Goal: Task Accomplishment & Management: Manage account settings

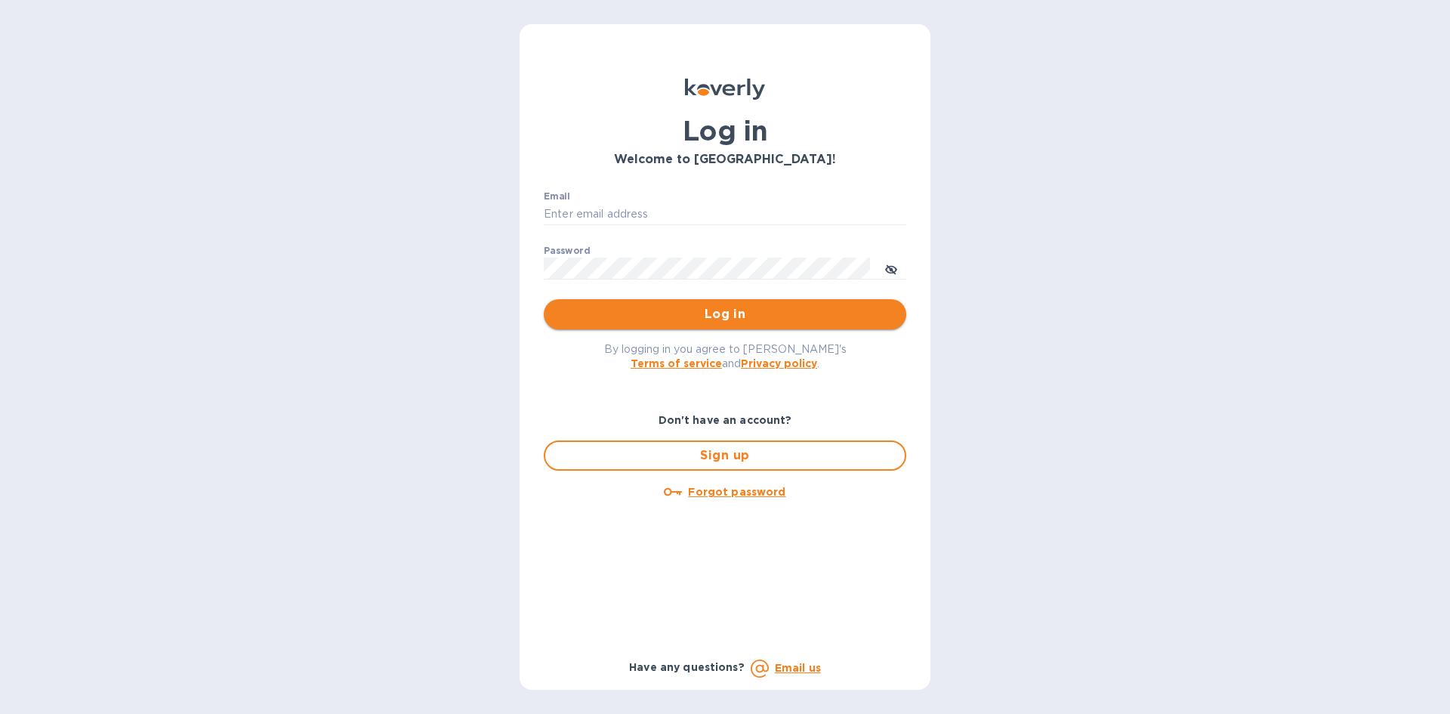
type input "[EMAIL_ADDRESS][DOMAIN_NAME]"
click at [711, 304] on button "Log in" at bounding box center [725, 314] width 362 height 30
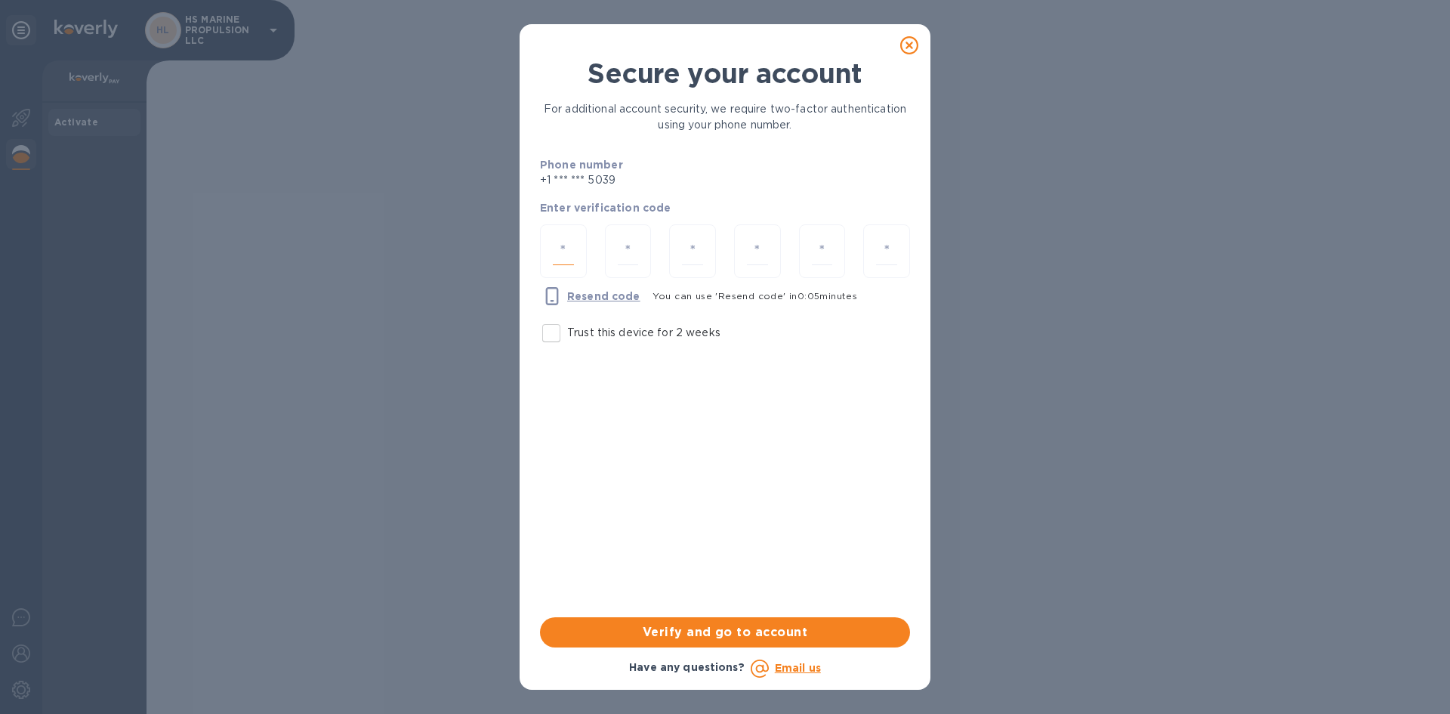
click at [564, 245] on input "number" at bounding box center [563, 251] width 21 height 28
type input "3"
type input "7"
type input "6"
type input "9"
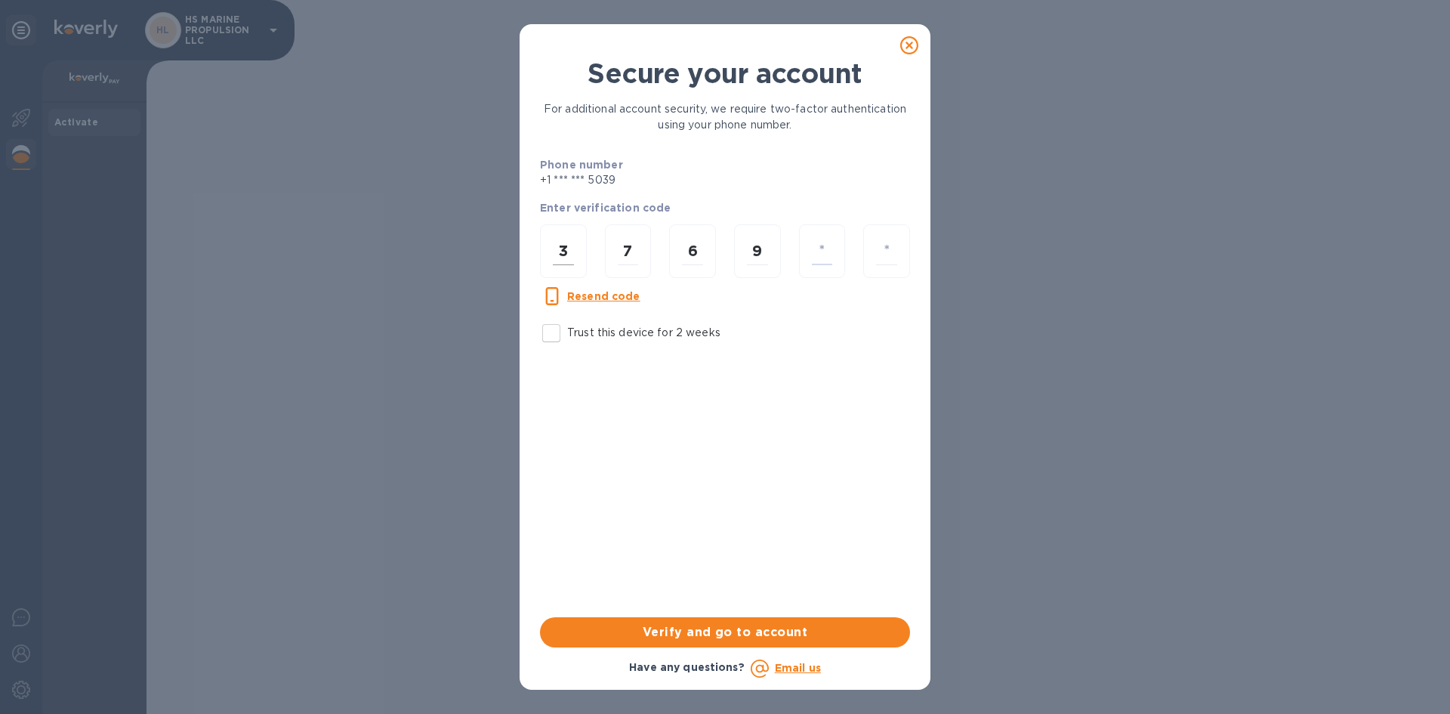
type input "5"
type input "0"
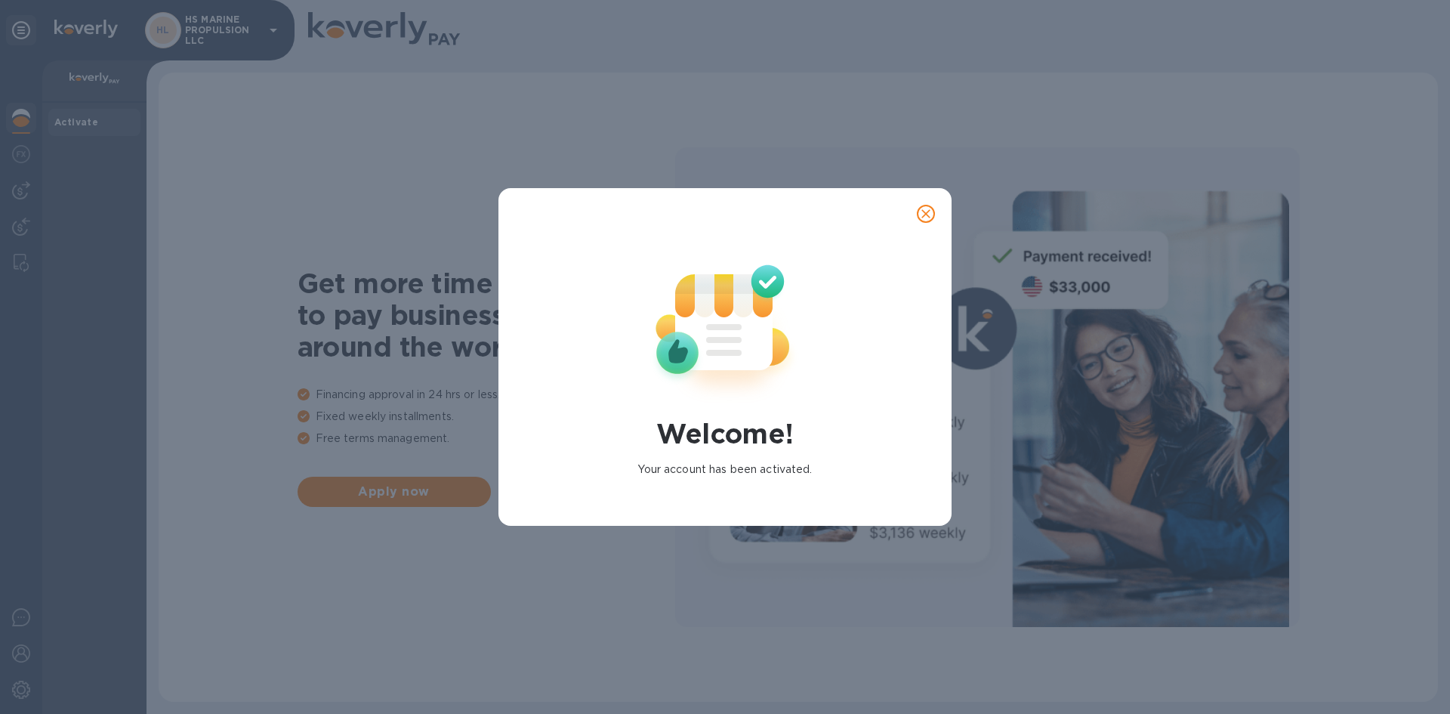
click at [918, 211] on icon "close" at bounding box center [925, 213] width 15 height 15
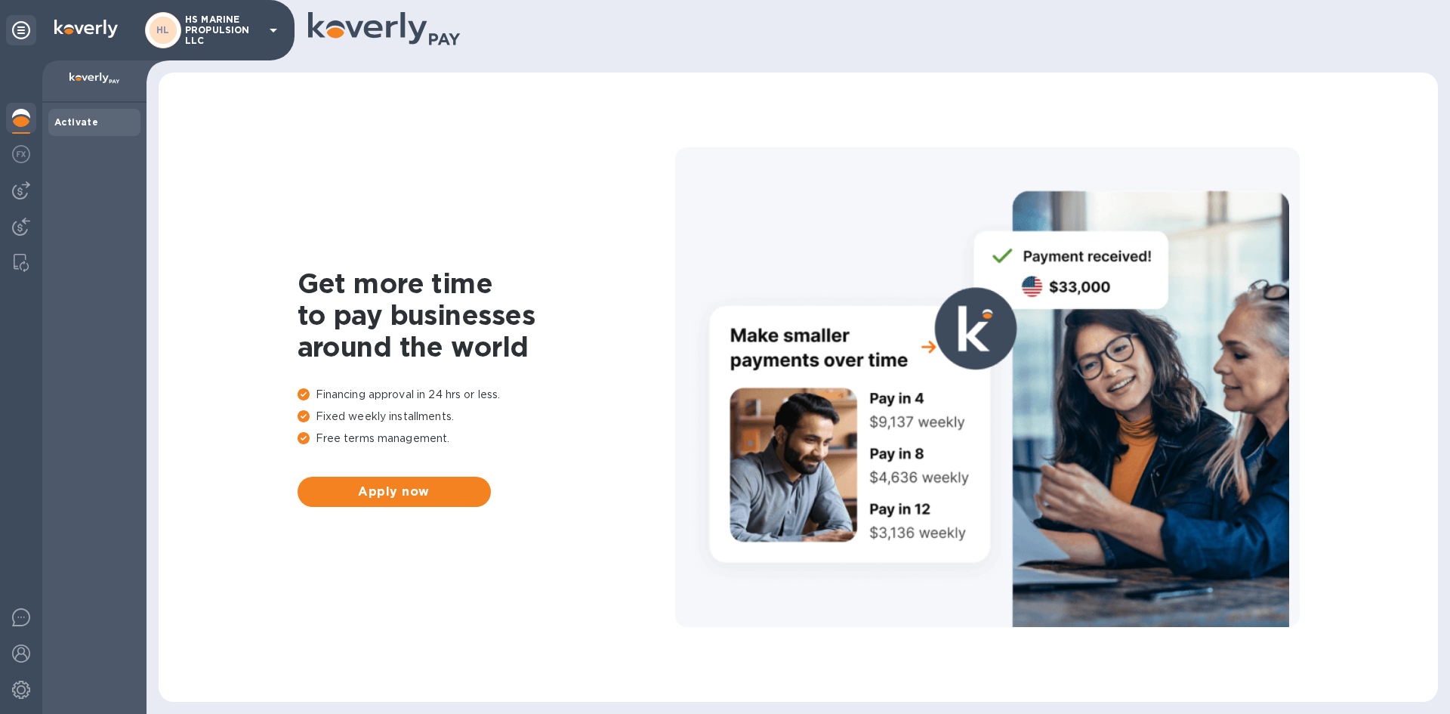
click at [75, 122] on b "Activate" at bounding box center [76, 121] width 44 height 11
click at [20, 184] on img at bounding box center [21, 190] width 18 height 18
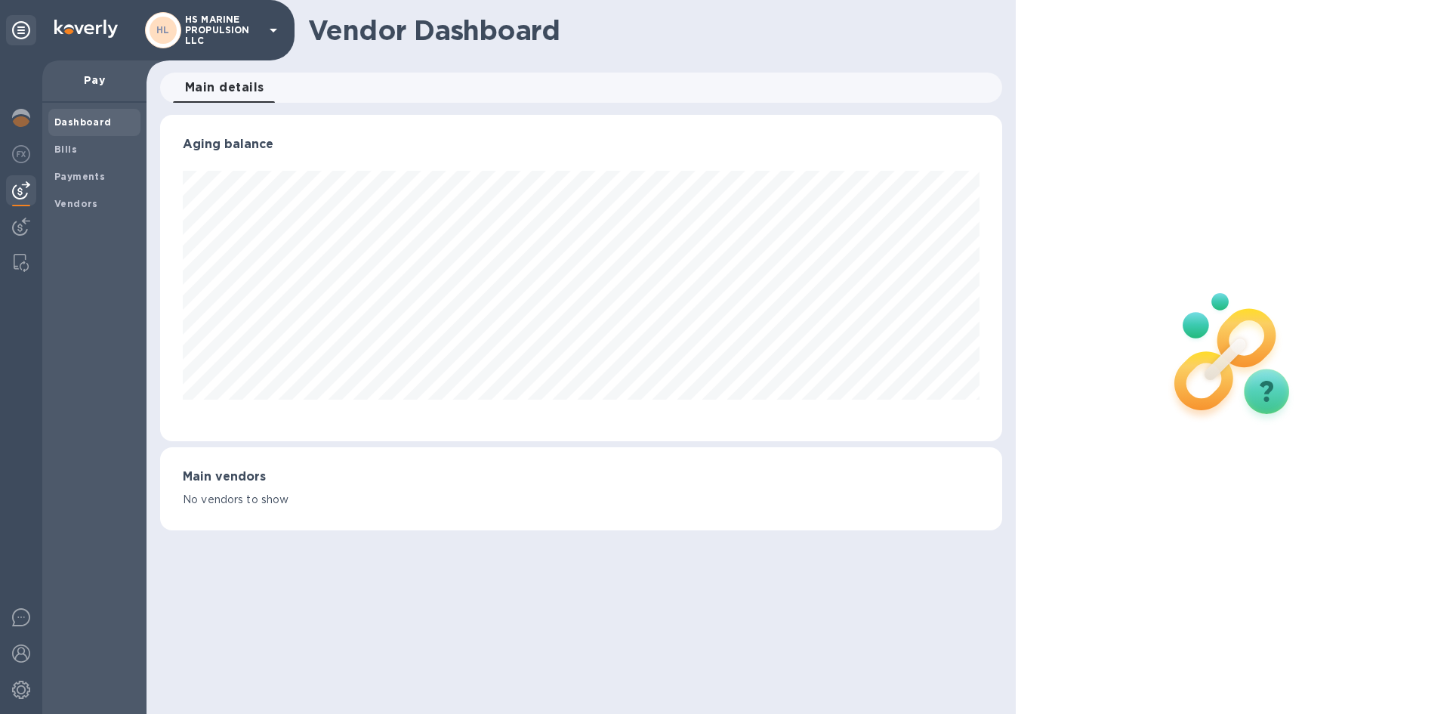
scroll to position [326, 841]
click at [15, 113] on img at bounding box center [21, 118] width 18 height 18
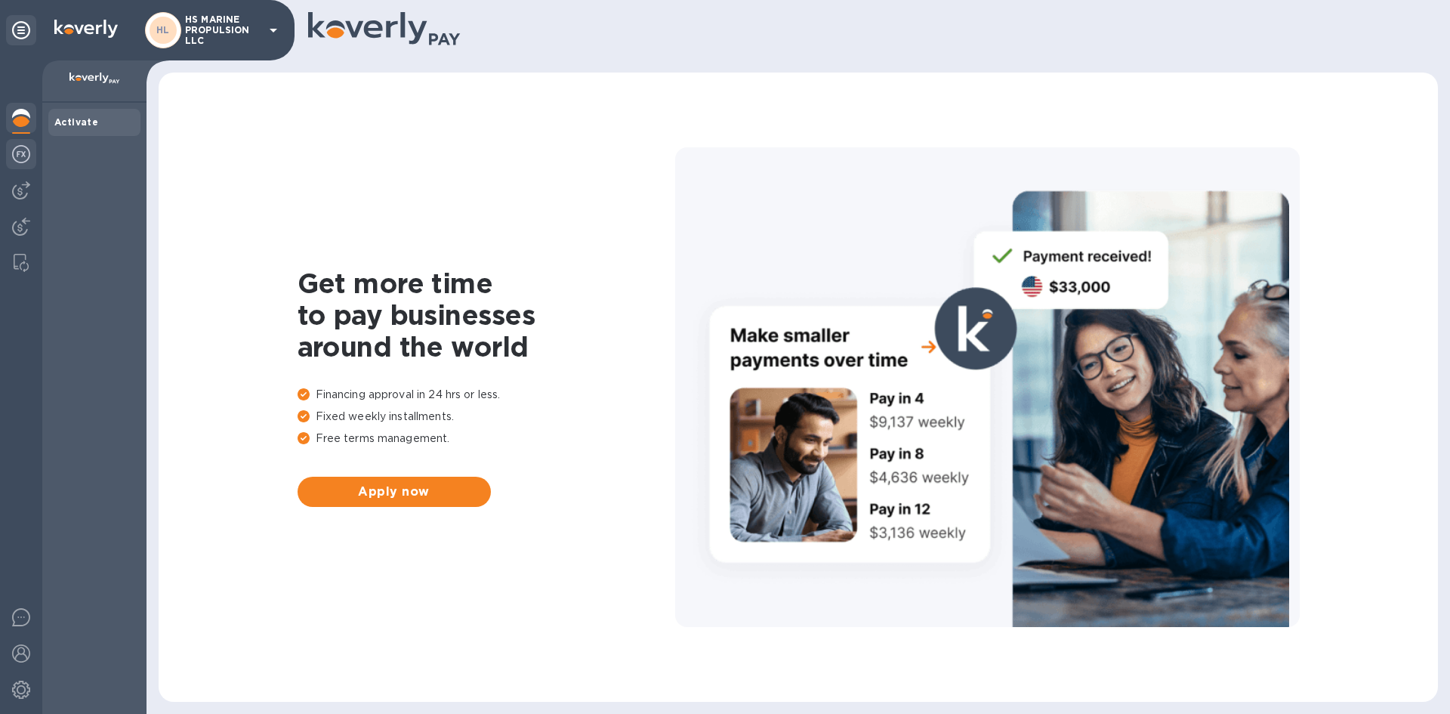
click at [27, 150] on img at bounding box center [21, 154] width 18 height 18
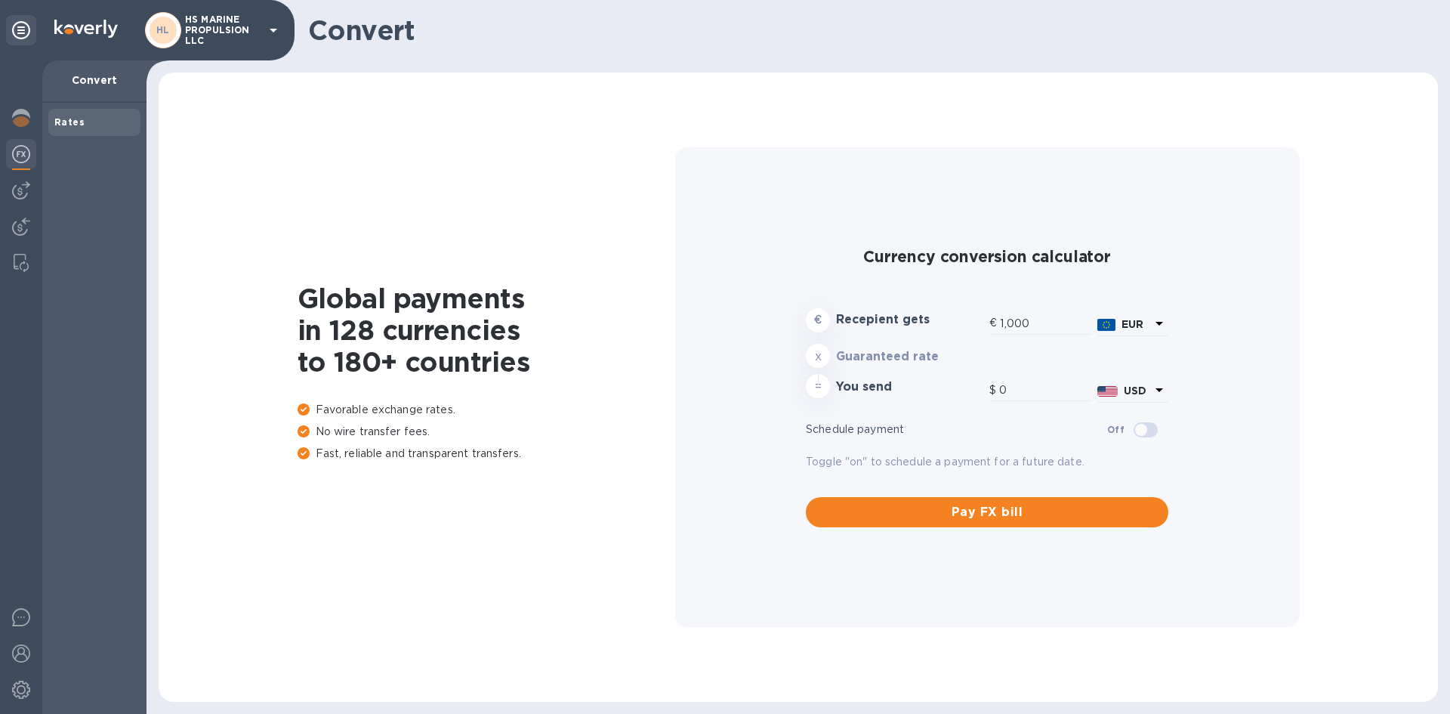
type input "1,178.18"
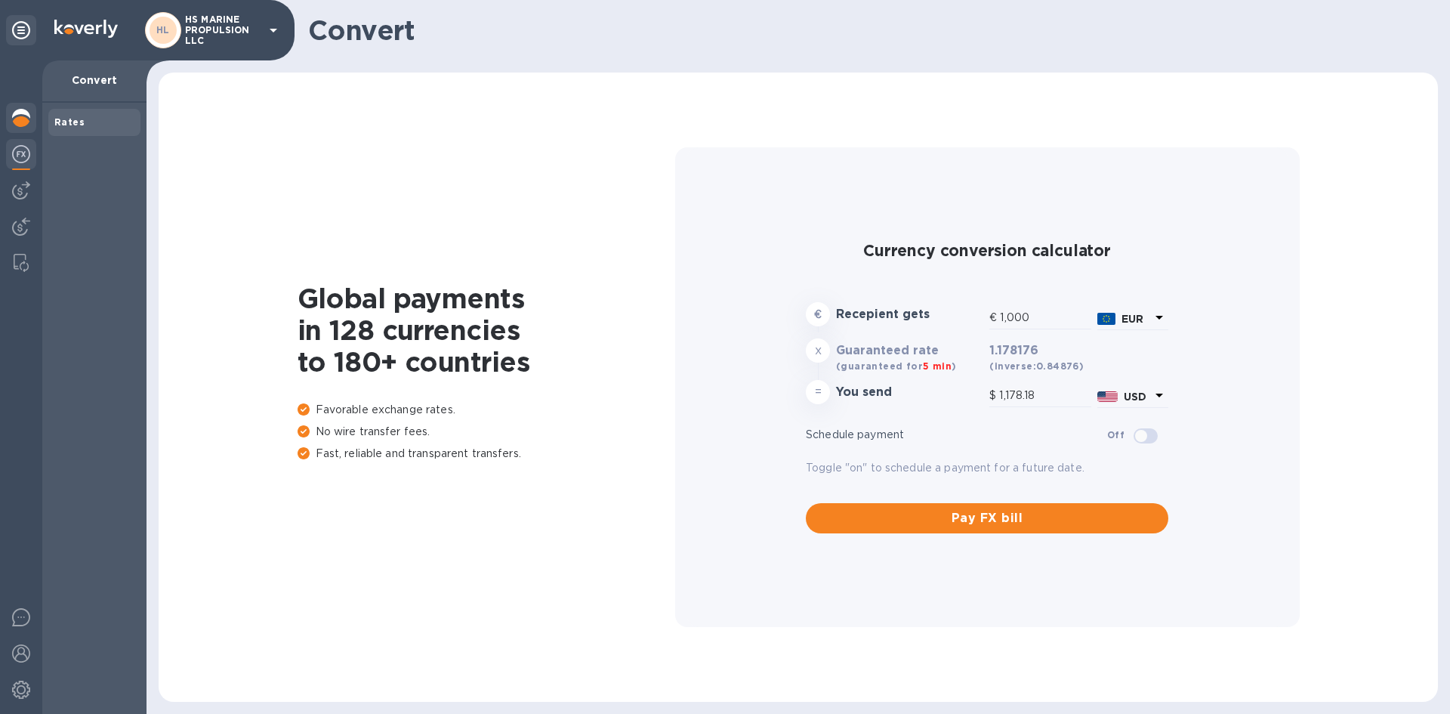
click at [24, 116] on img at bounding box center [21, 118] width 18 height 18
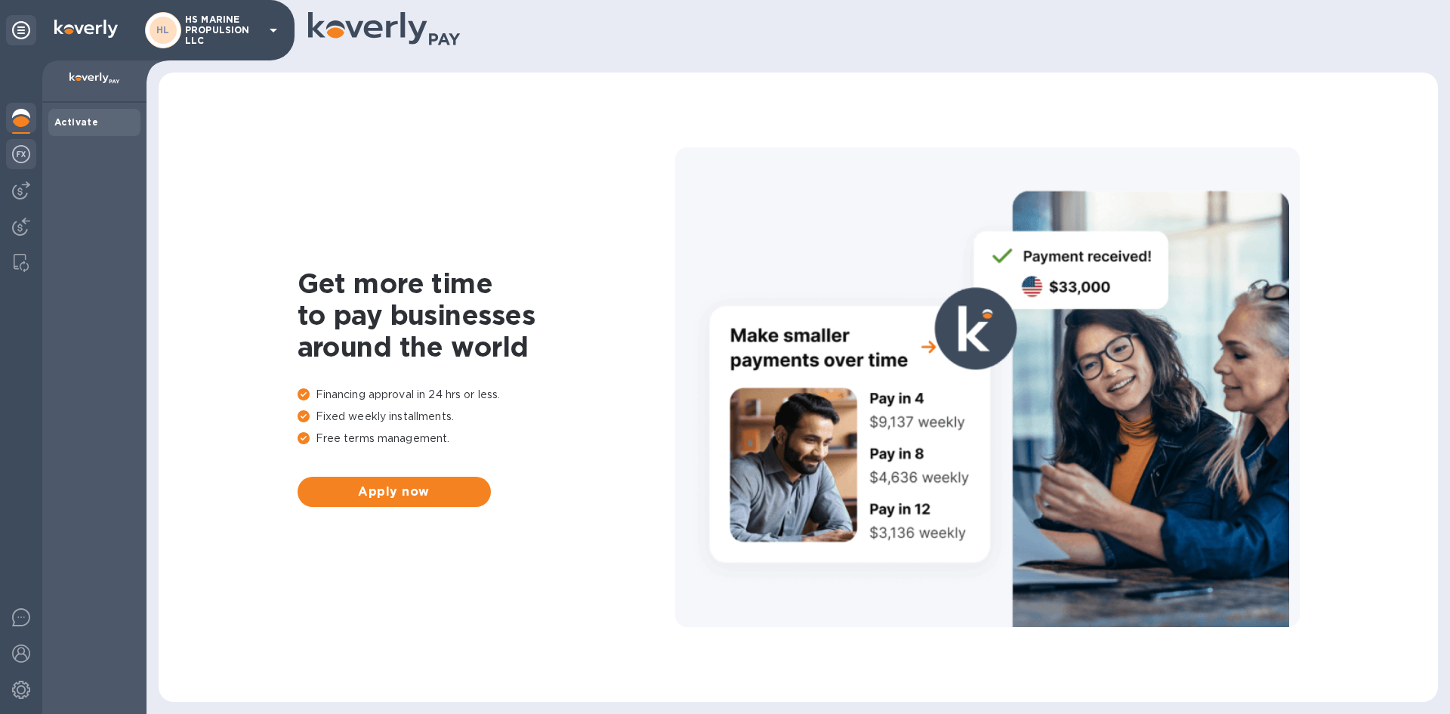
click at [20, 149] on img at bounding box center [21, 154] width 18 height 18
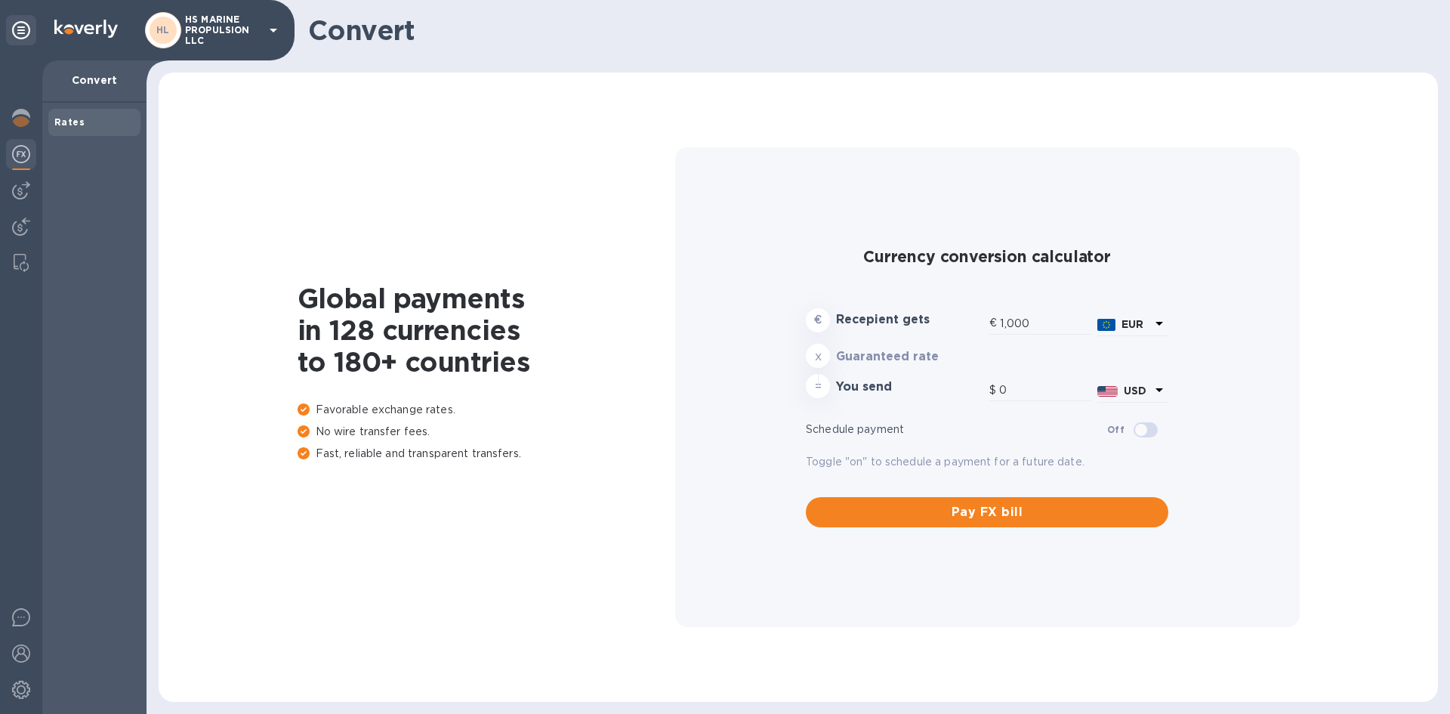
type input "1,178.18"
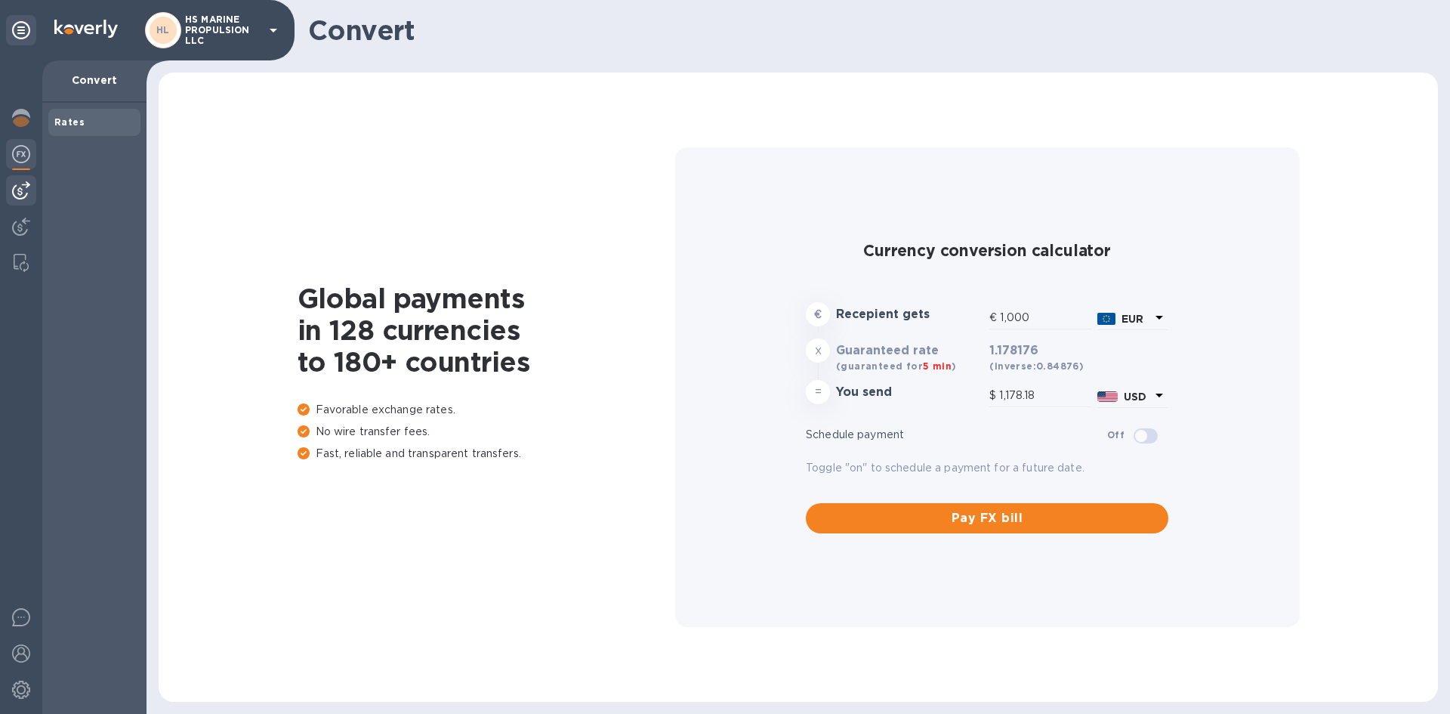
click at [14, 187] on img at bounding box center [21, 190] width 18 height 18
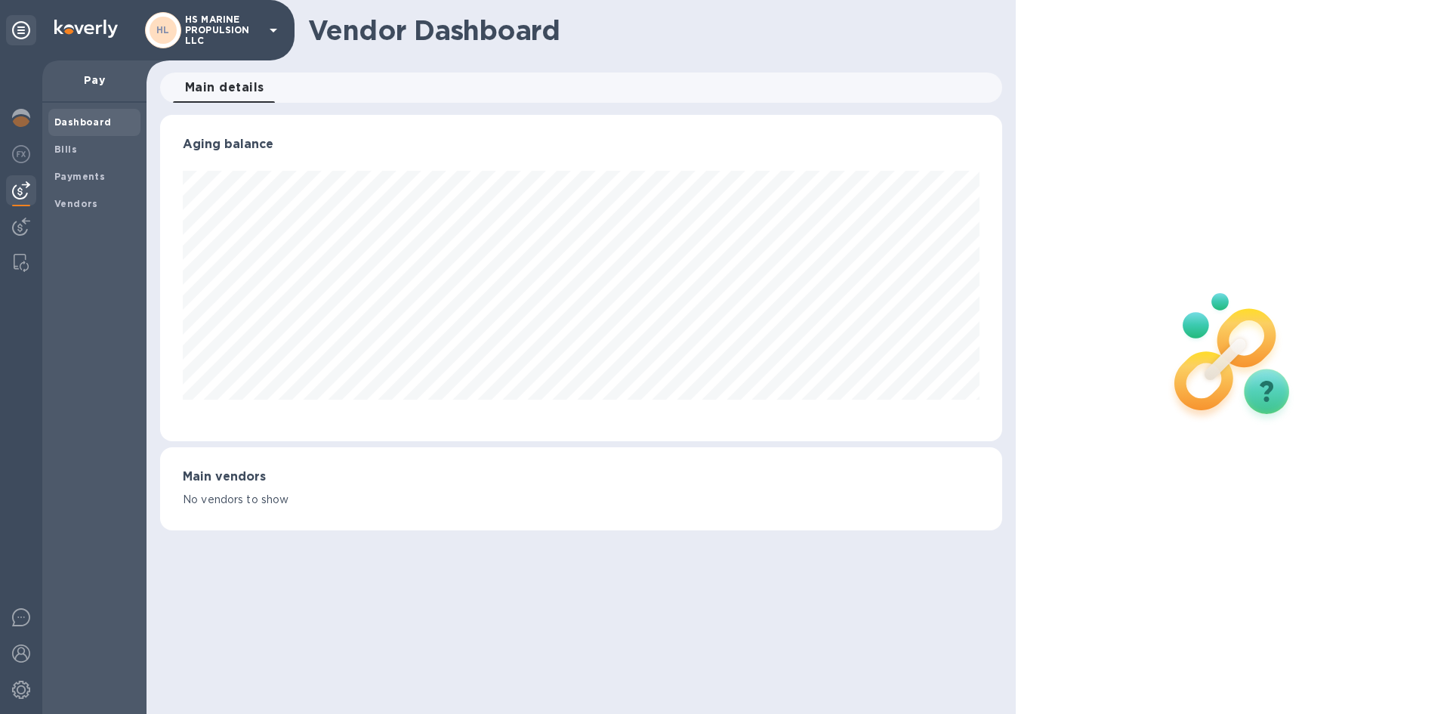
scroll to position [326, 841]
click at [70, 150] on b "Bills" at bounding box center [65, 148] width 23 height 11
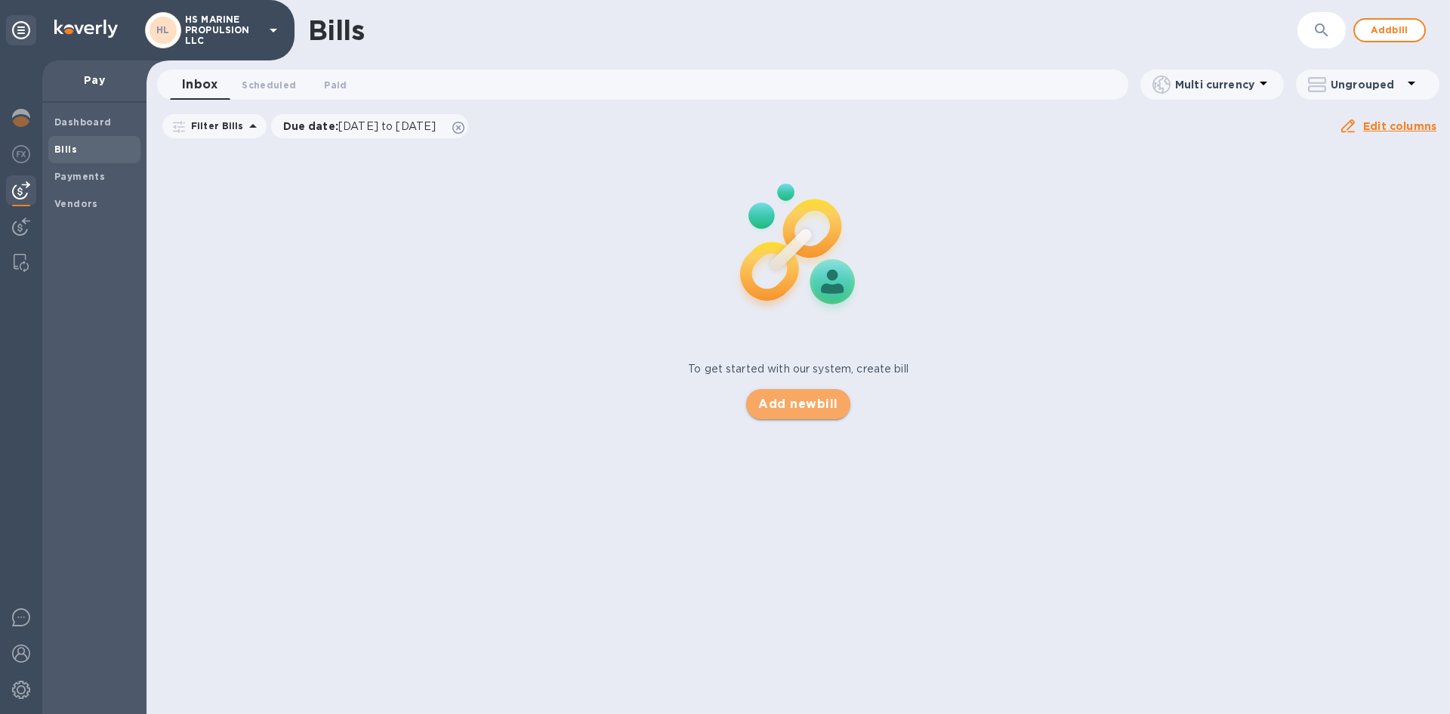
click at [811, 396] on span "Add new bill" at bounding box center [797, 404] width 79 height 18
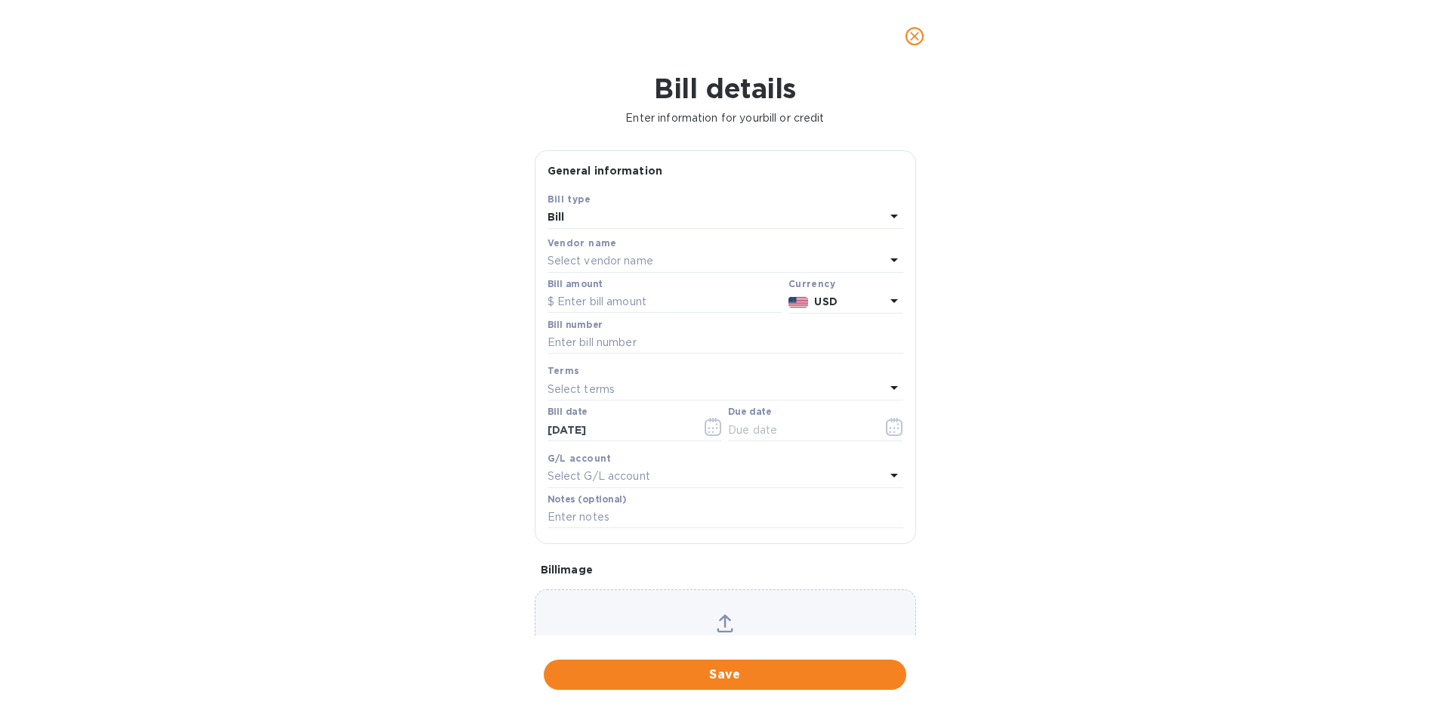
click at [608, 257] on p "Select vendor name" at bounding box center [601, 261] width 106 height 16
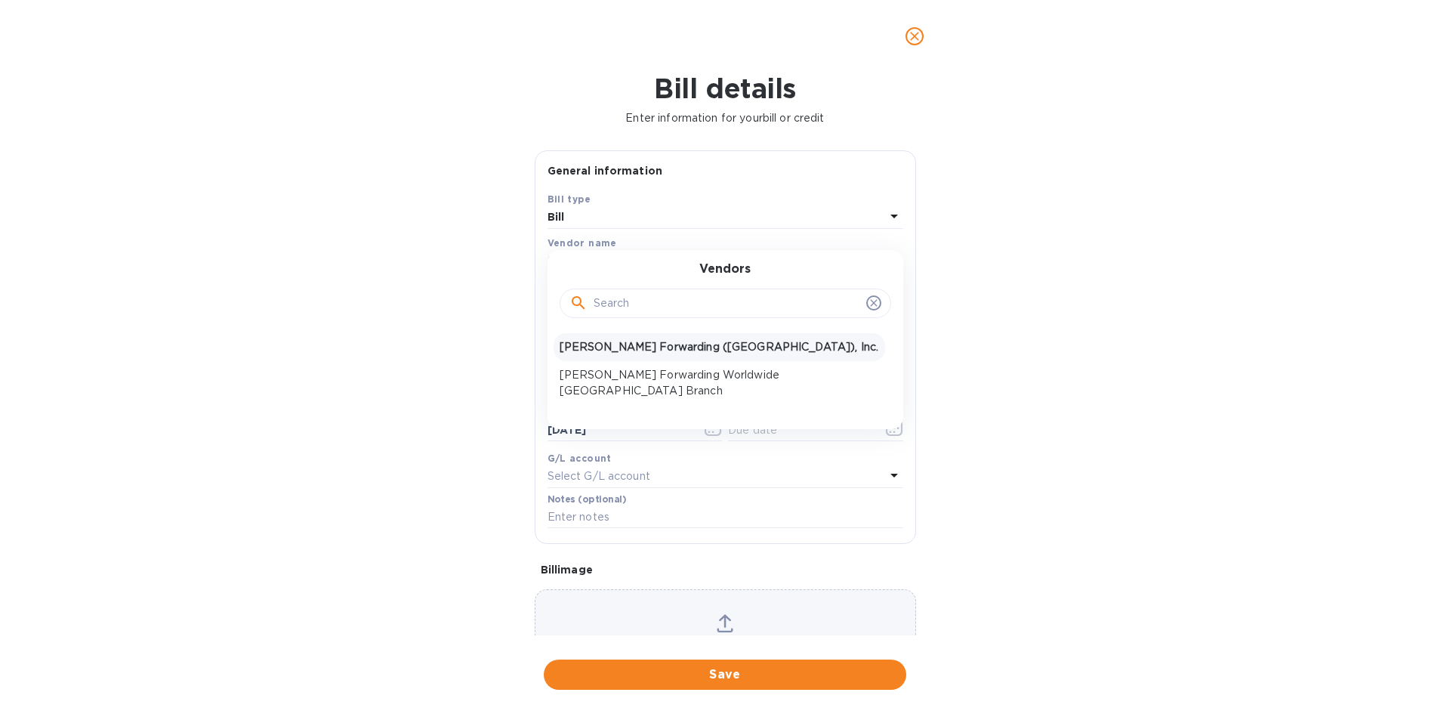
click at [613, 339] on p "[PERSON_NAME] Forwarding ([GEOGRAPHIC_DATA]), Inc." at bounding box center [719, 347] width 319 height 16
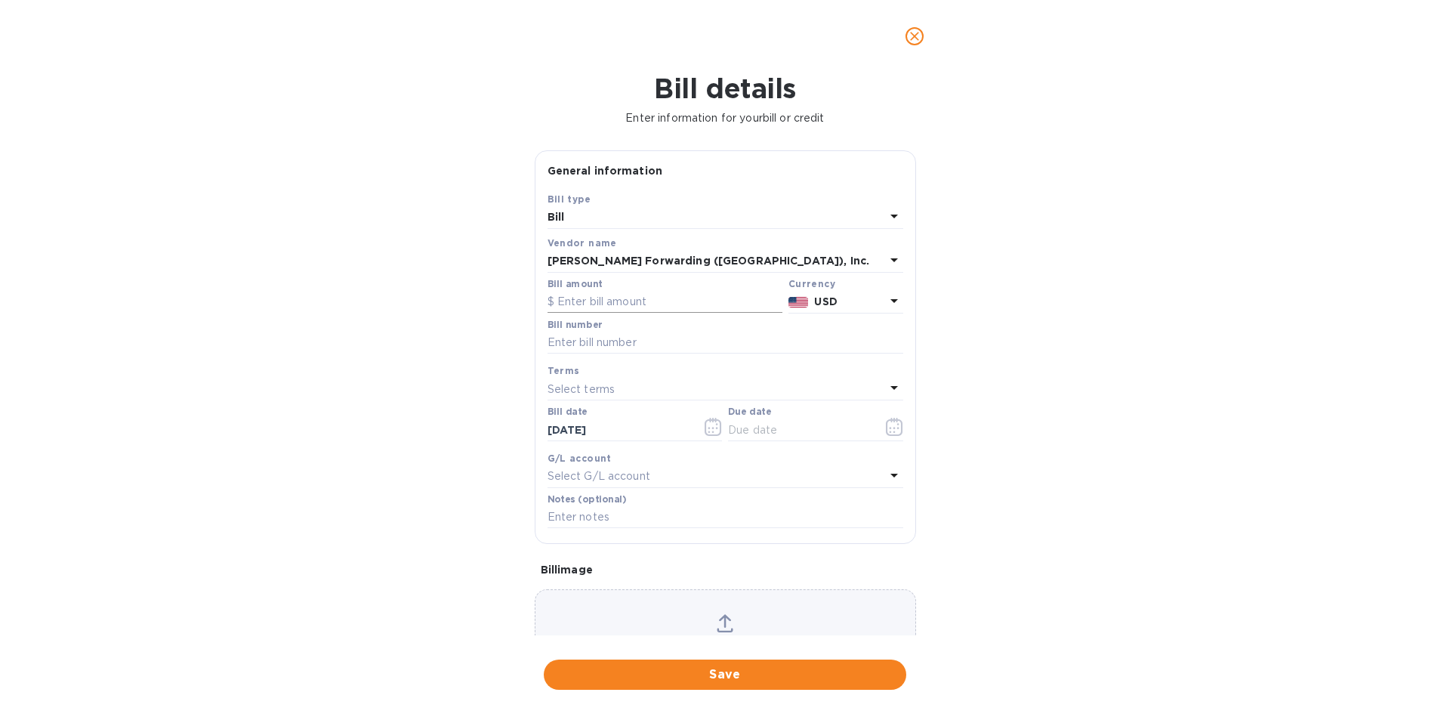
click at [663, 301] on input "text" at bounding box center [665, 302] width 235 height 23
type input "49,399,012"
click at [619, 349] on input "text" at bounding box center [726, 343] width 356 height 23
type input "bna503345766"
click at [900, 428] on button "button" at bounding box center [894, 427] width 35 height 36
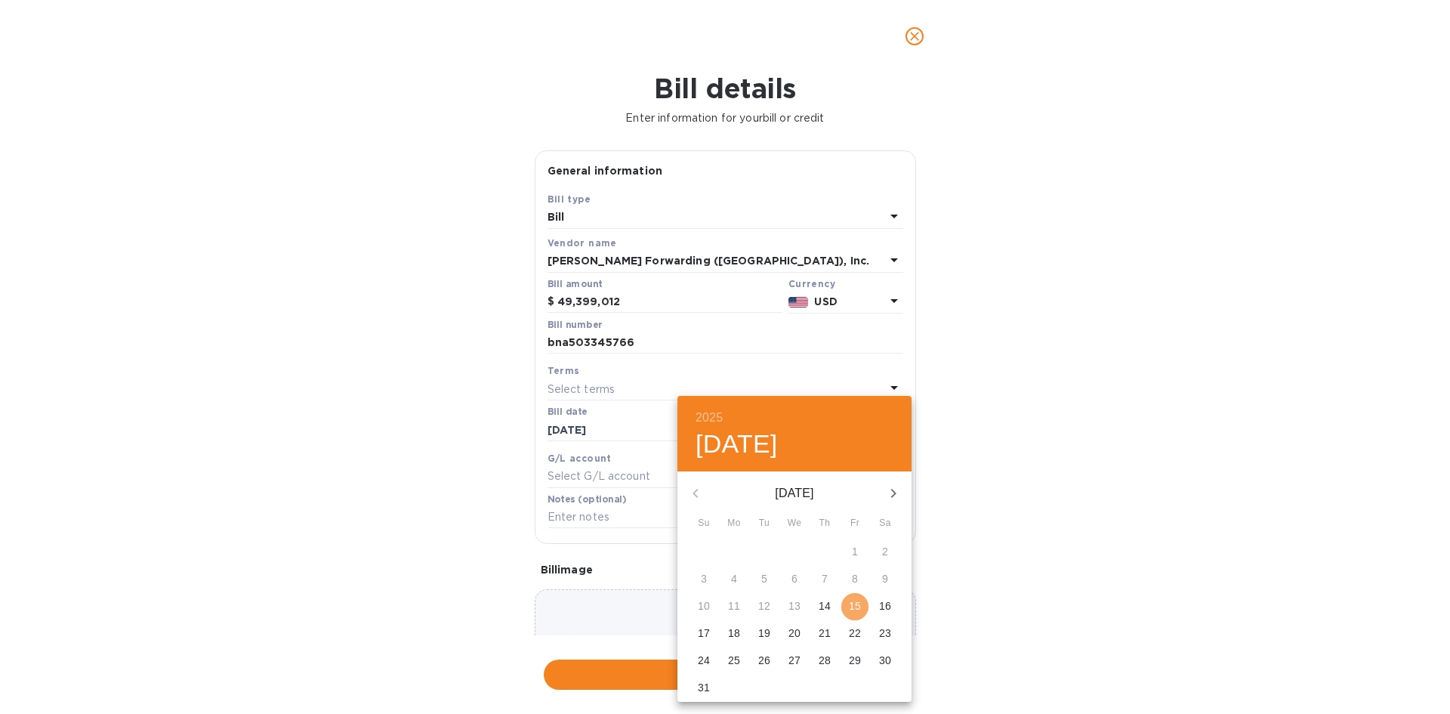
click at [851, 603] on p "15" at bounding box center [855, 605] width 12 height 15
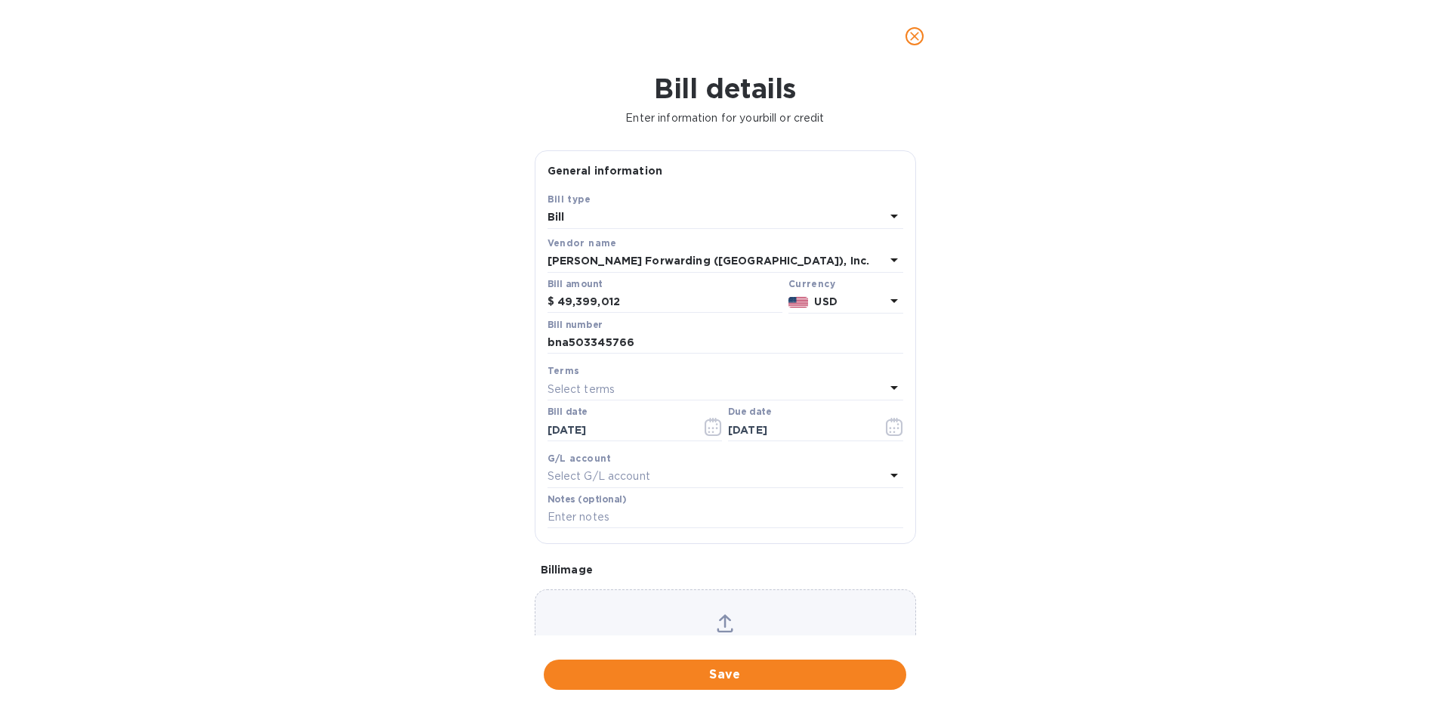
click at [890, 384] on icon at bounding box center [894, 387] width 18 height 18
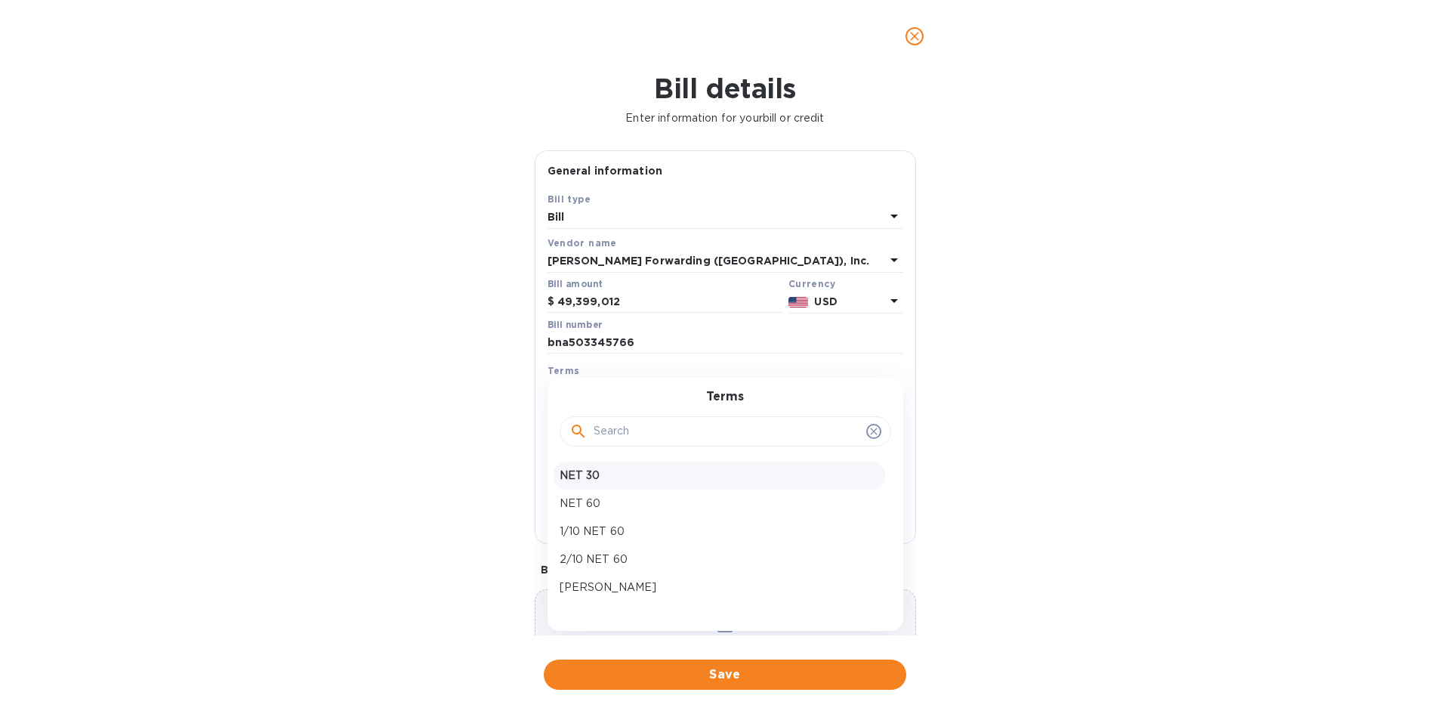
click at [577, 472] on p "NET 30" at bounding box center [719, 475] width 319 height 16
type input "[DATE]"
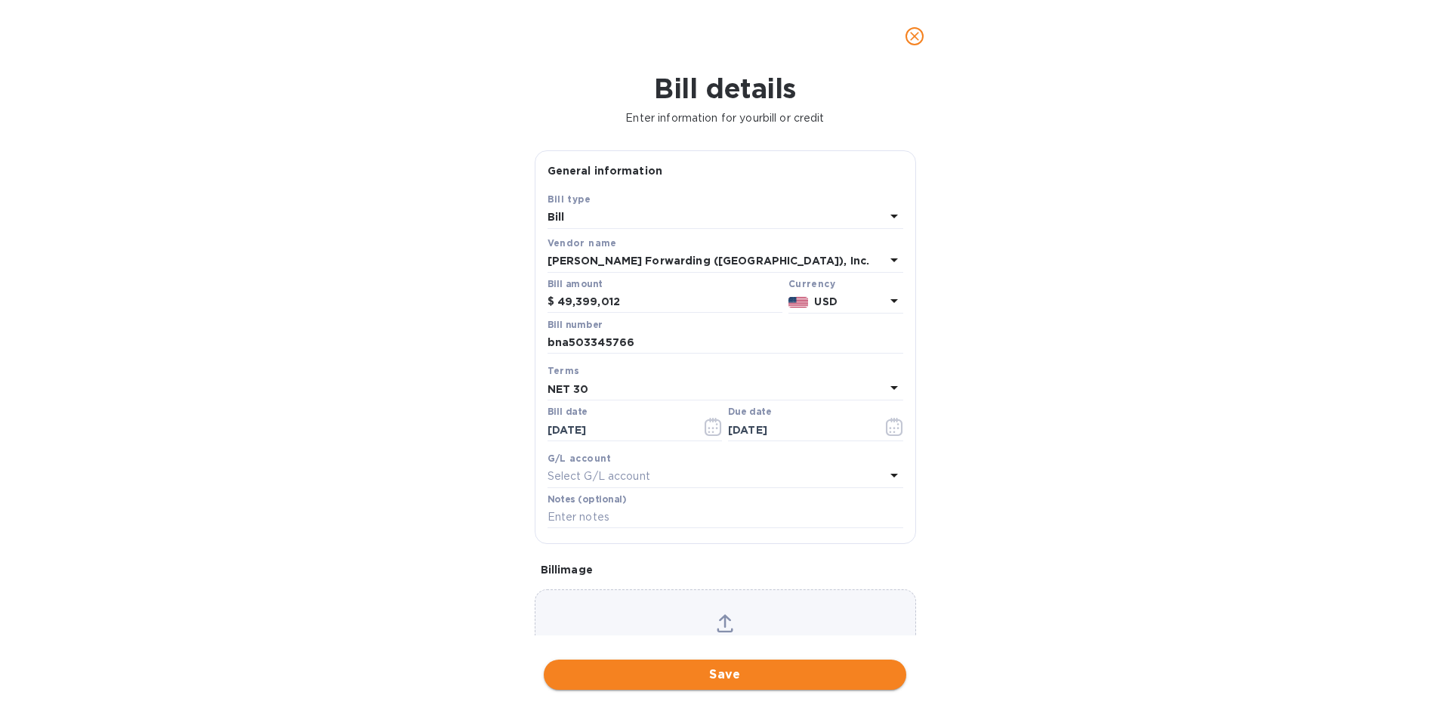
click at [720, 665] on button "Save" at bounding box center [725, 674] width 362 height 30
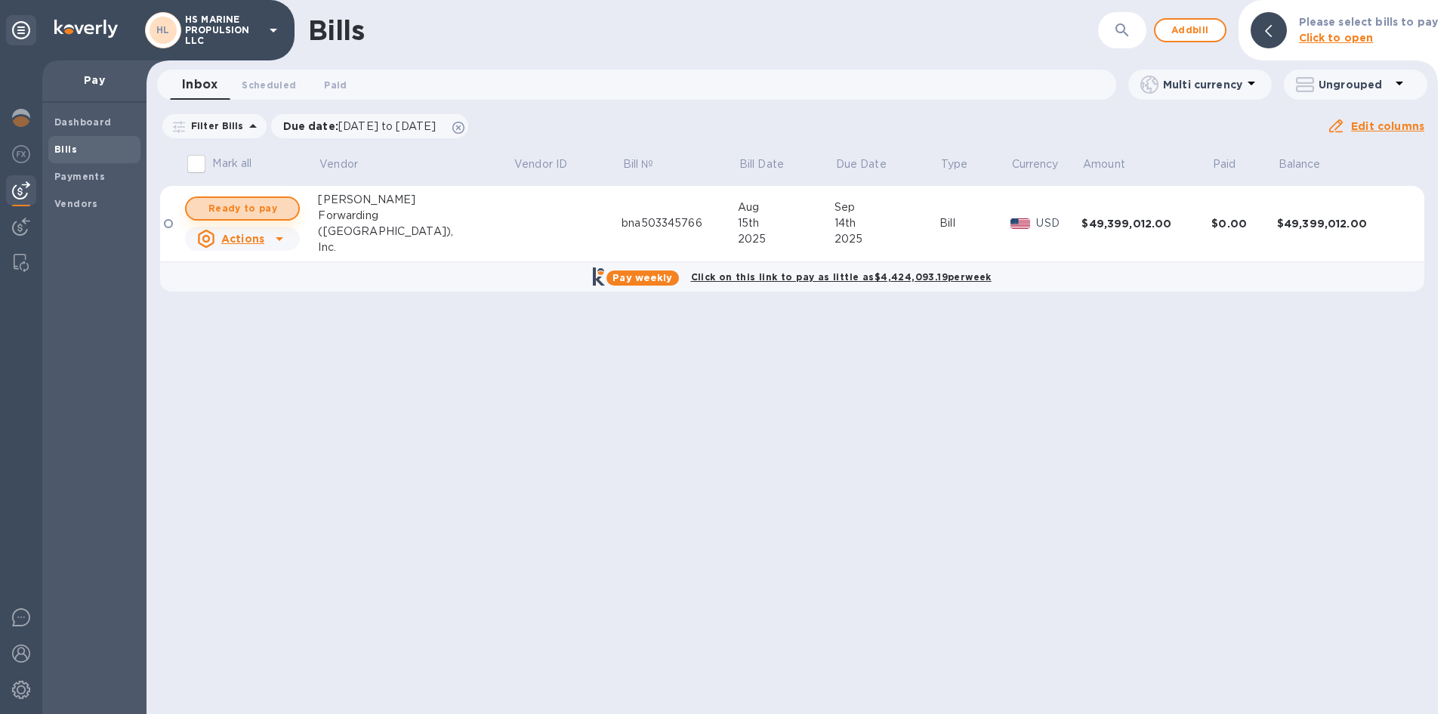
click at [251, 209] on span "Ready to pay" at bounding box center [243, 208] width 88 height 18
checkbox input "true"
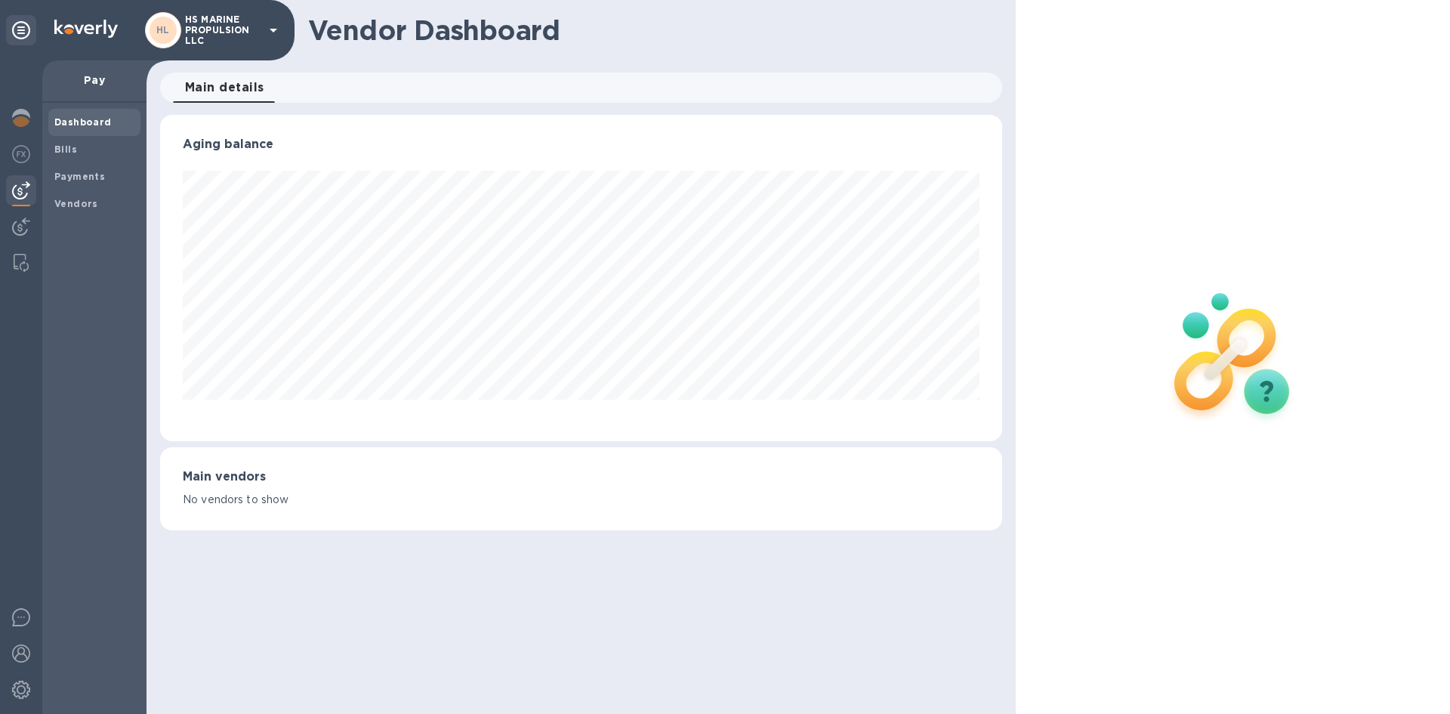
scroll to position [326, 841]
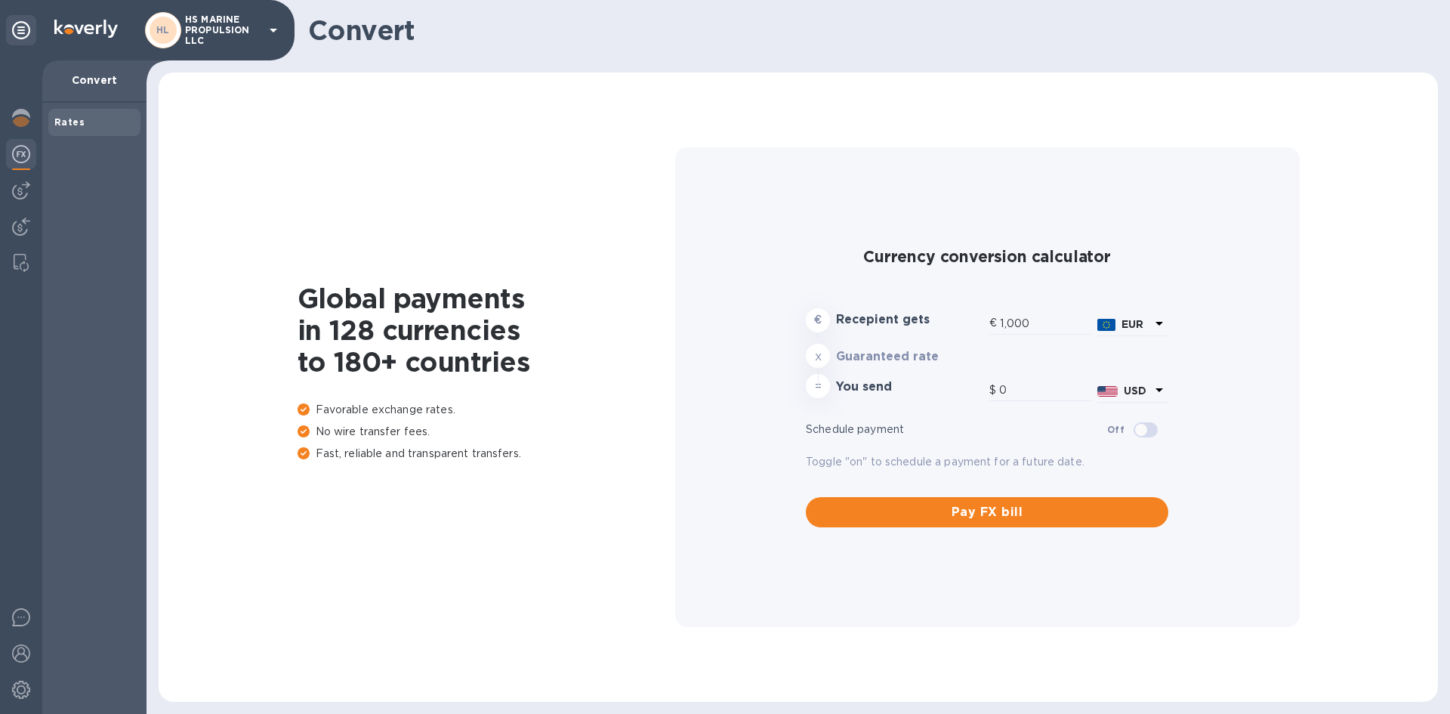
type input "1,177.77"
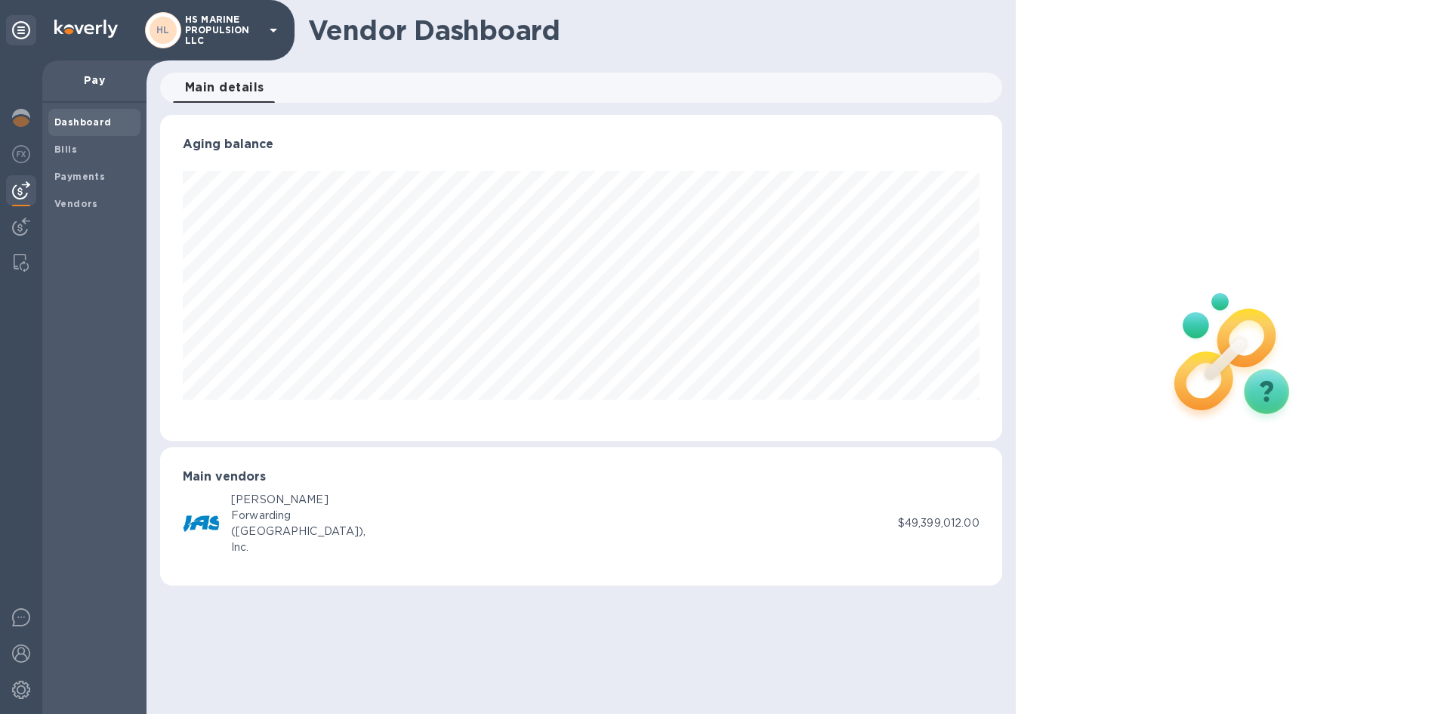
scroll to position [326, 841]
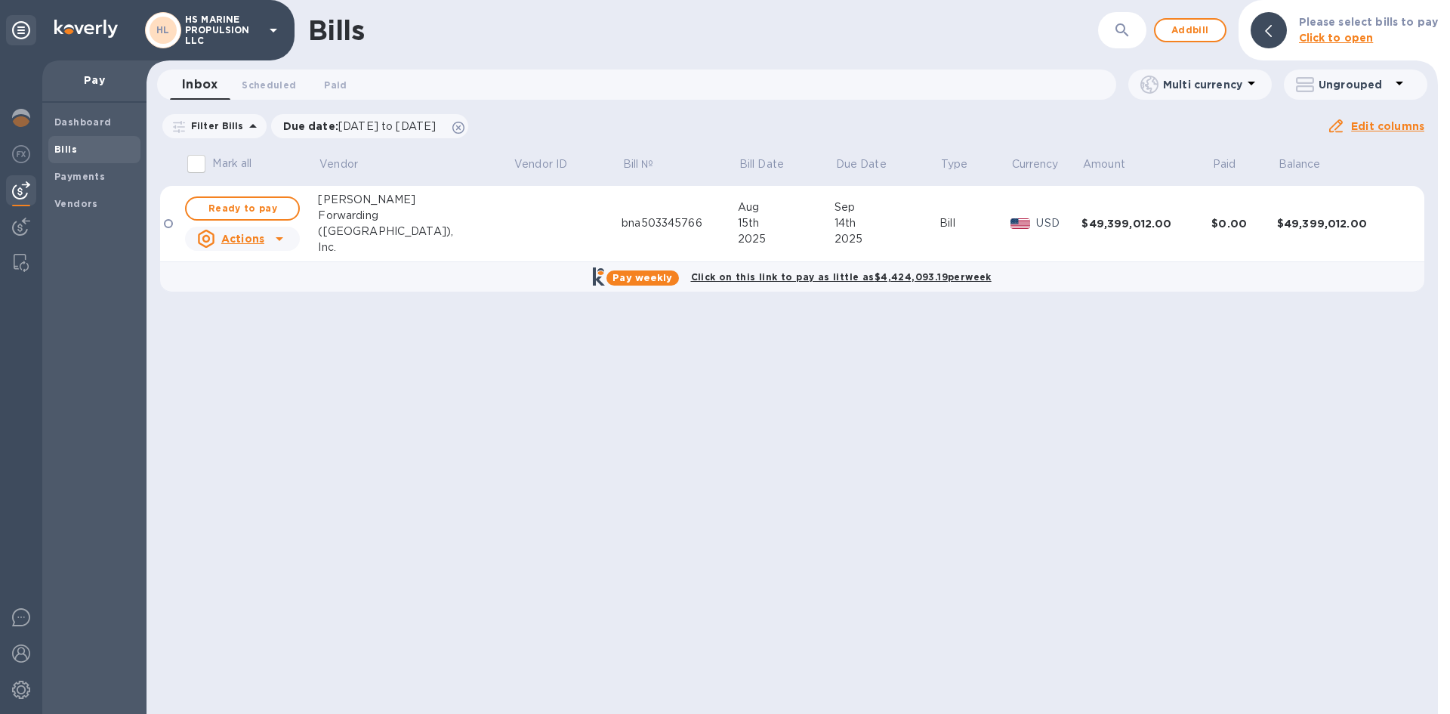
click at [167, 220] on div at bounding box center [168, 223] width 9 height 9
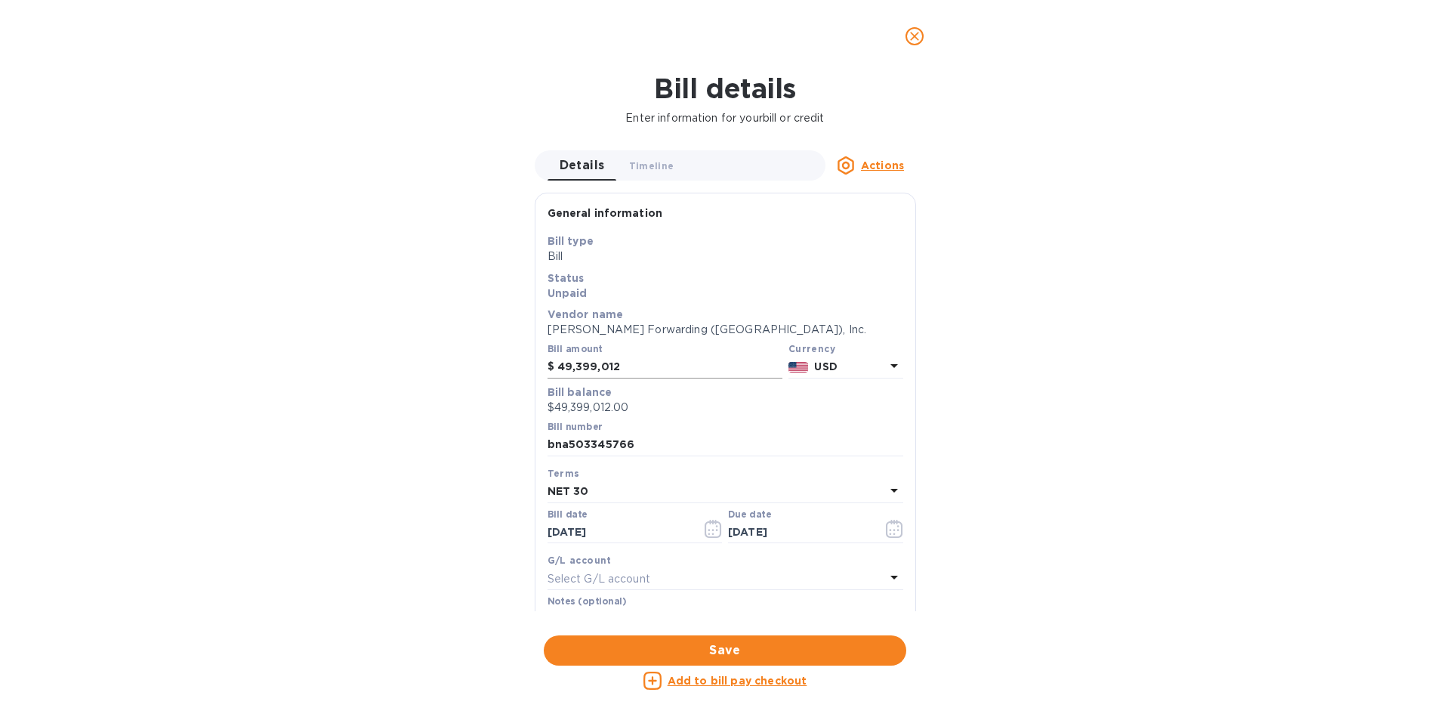
click at [620, 368] on input "49,399,012" at bounding box center [669, 367] width 225 height 23
click at [620, 368] on input "4,939,912" at bounding box center [669, 367] width 225 height 23
type input "4"
type input "8,310.06"
click at [887, 527] on icon "button" at bounding box center [894, 529] width 17 height 18
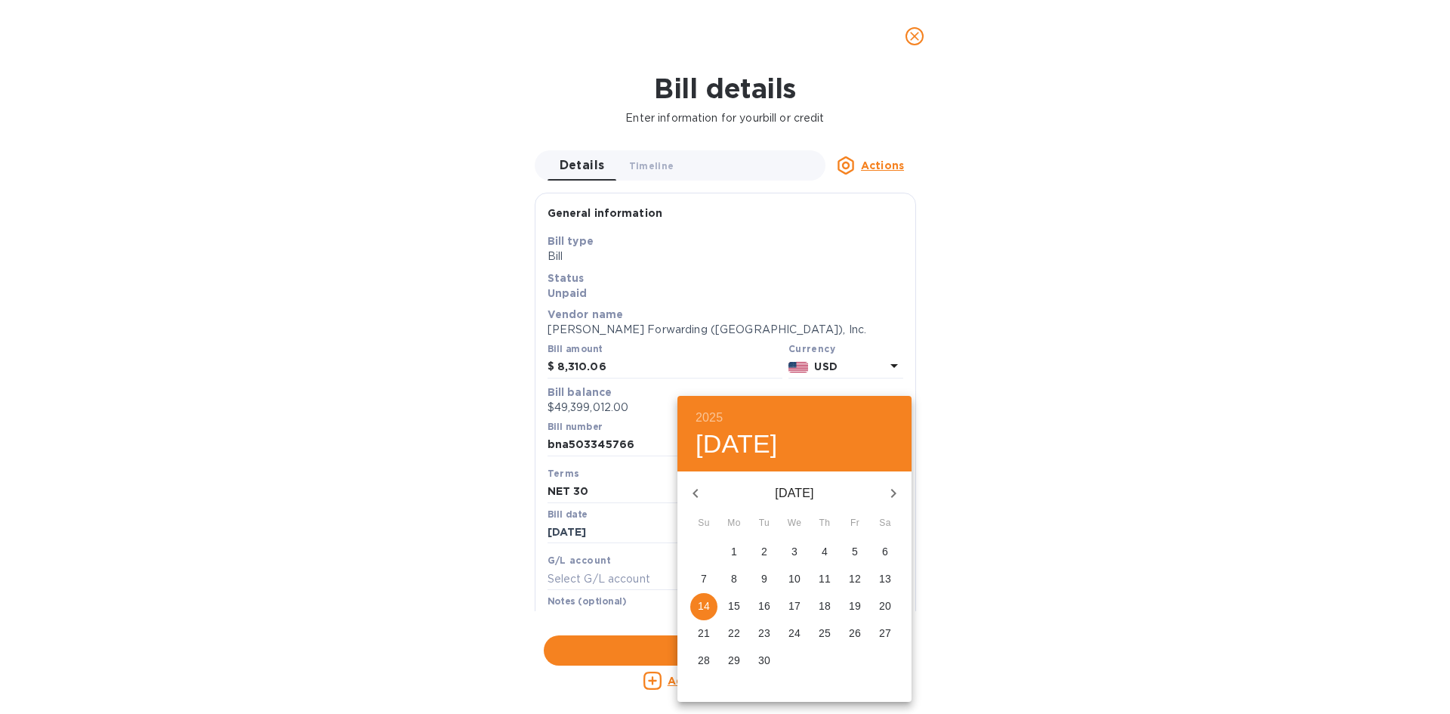
click at [893, 484] on icon "button" at bounding box center [893, 493] width 18 height 18
click at [691, 492] on icon "button" at bounding box center [695, 493] width 18 height 18
click at [853, 597] on button "15" at bounding box center [854, 606] width 27 height 27
type input "[DATE]"
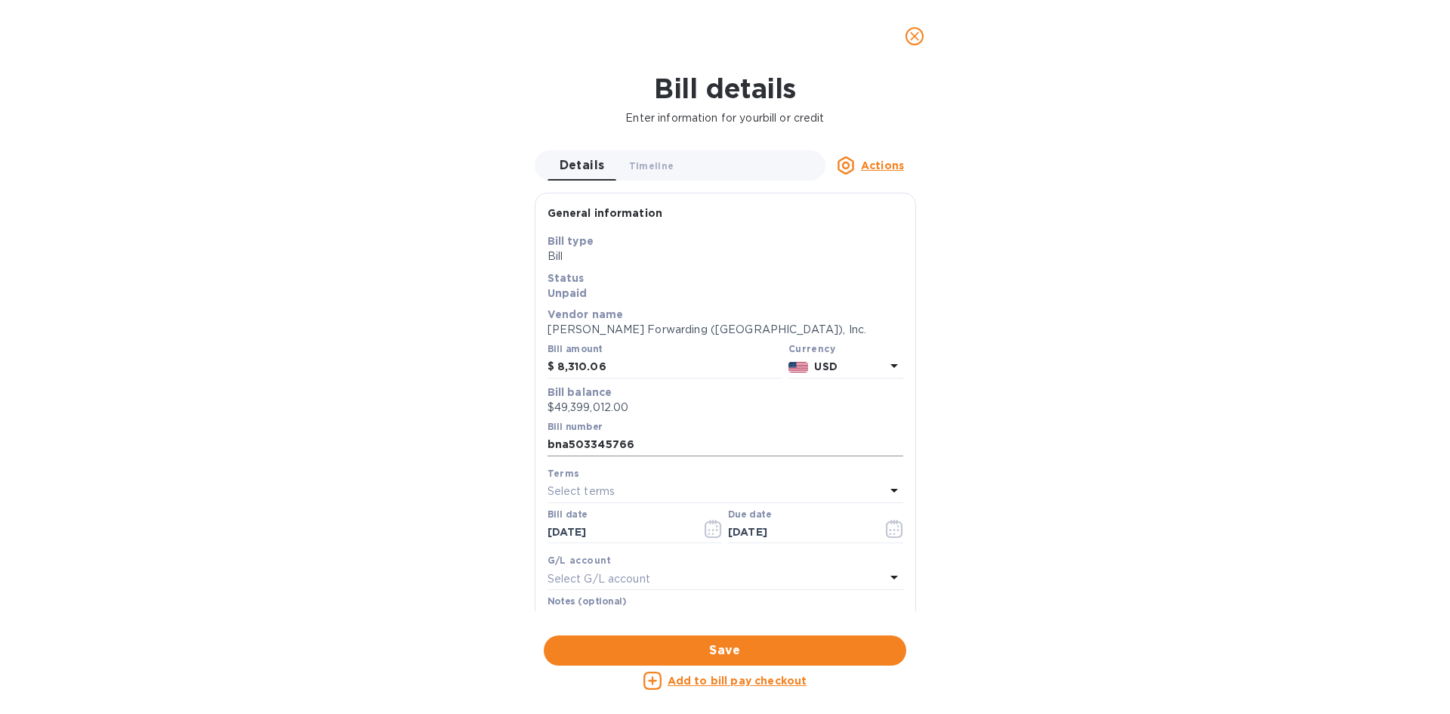
click at [568, 448] on input "bna503345766" at bounding box center [726, 444] width 356 height 23
type input "BNA503345766"
click at [758, 640] on button "Save" at bounding box center [725, 650] width 362 height 30
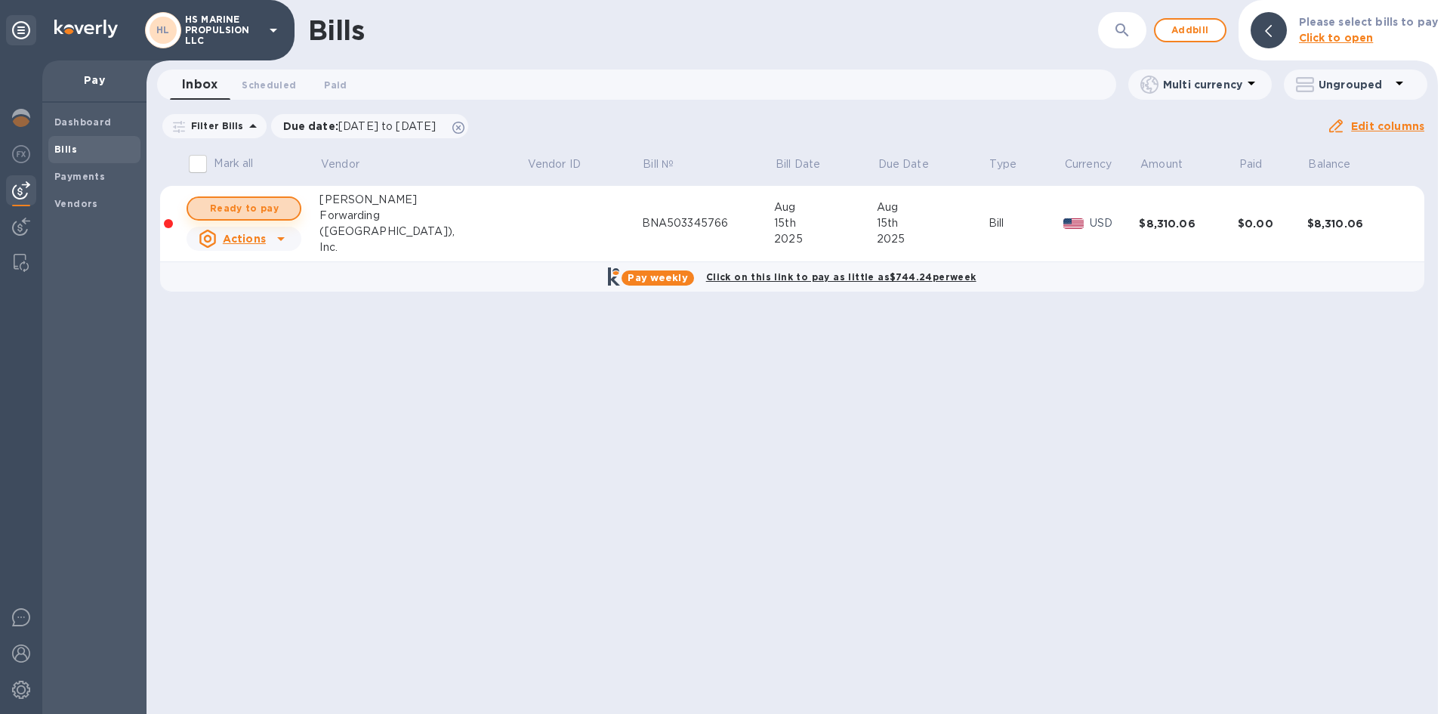
click at [269, 212] on span "Ready to pay" at bounding box center [244, 208] width 88 height 18
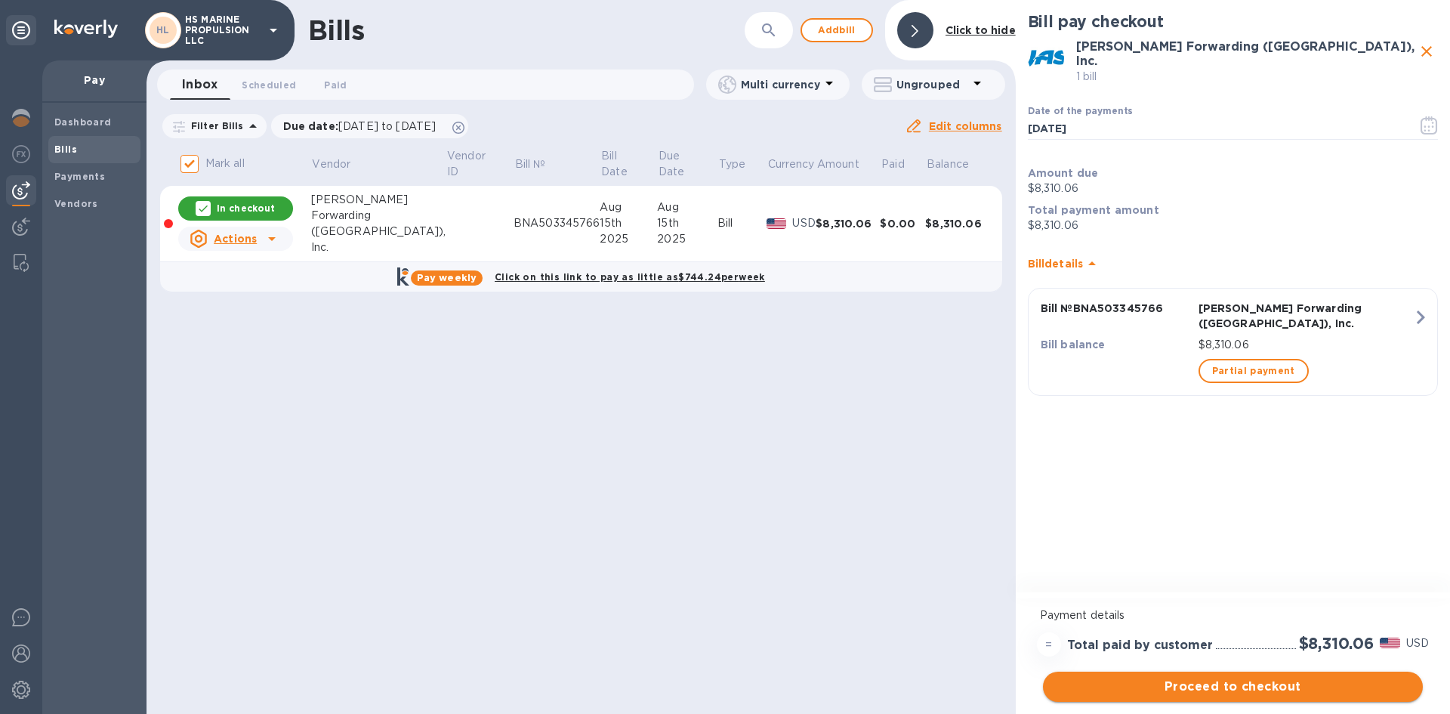
click at [1233, 683] on span "Proceed to checkout" at bounding box center [1233, 686] width 356 height 18
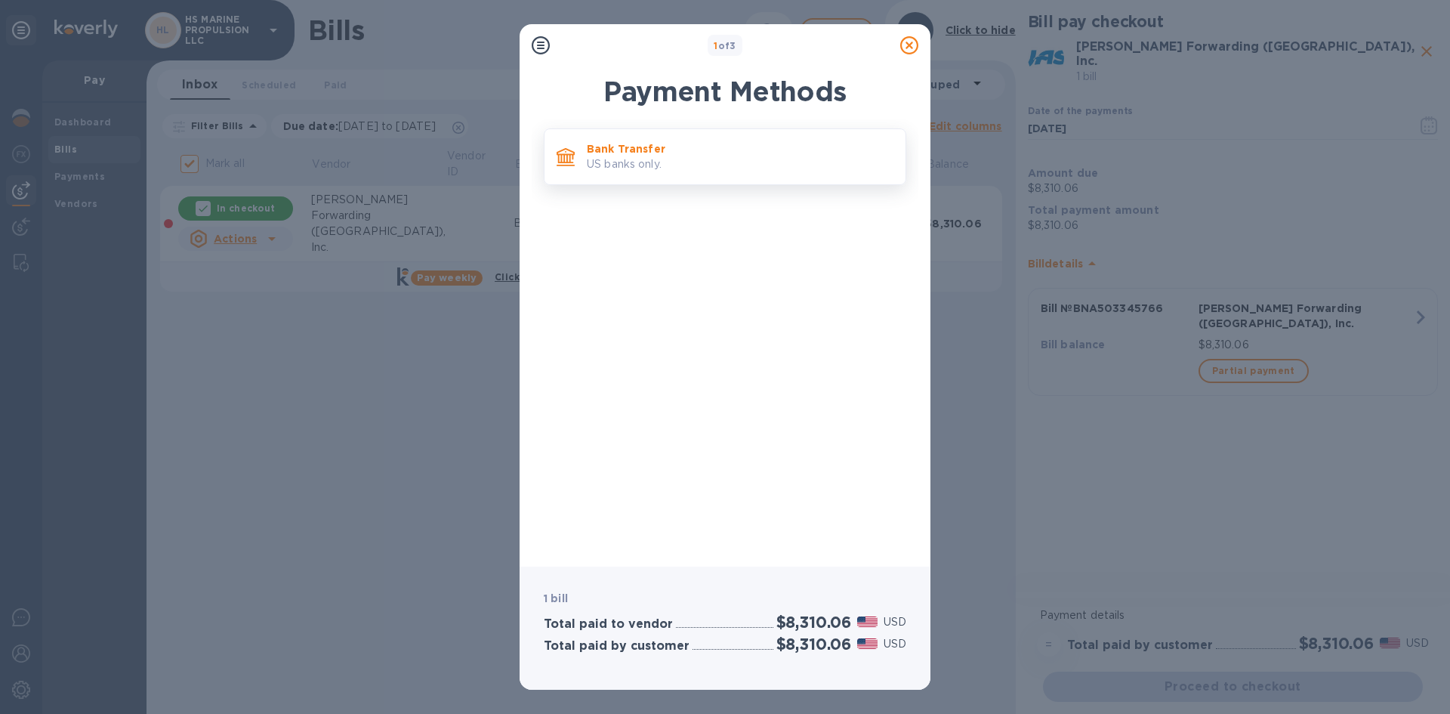
click at [604, 156] on p "US banks only." at bounding box center [740, 164] width 307 height 16
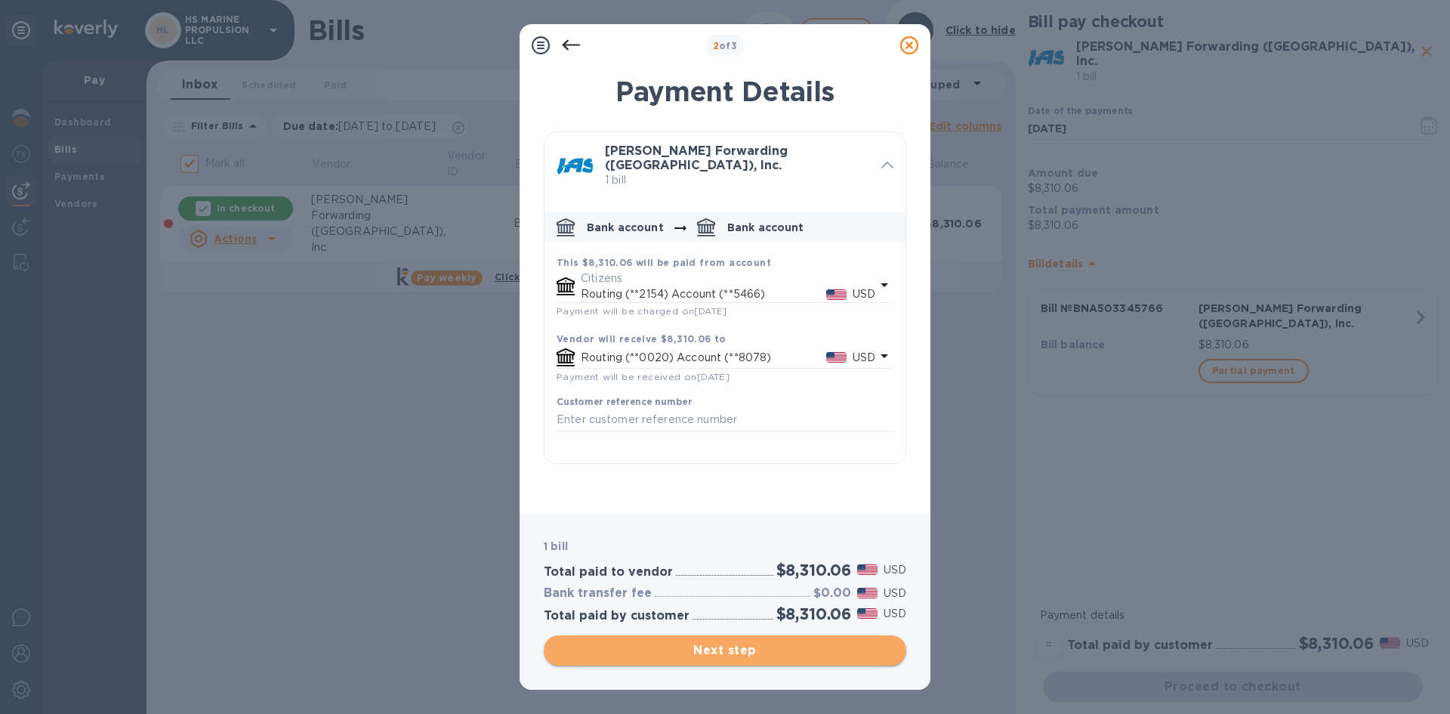
click at [729, 650] on span "Next step" at bounding box center [725, 650] width 338 height 18
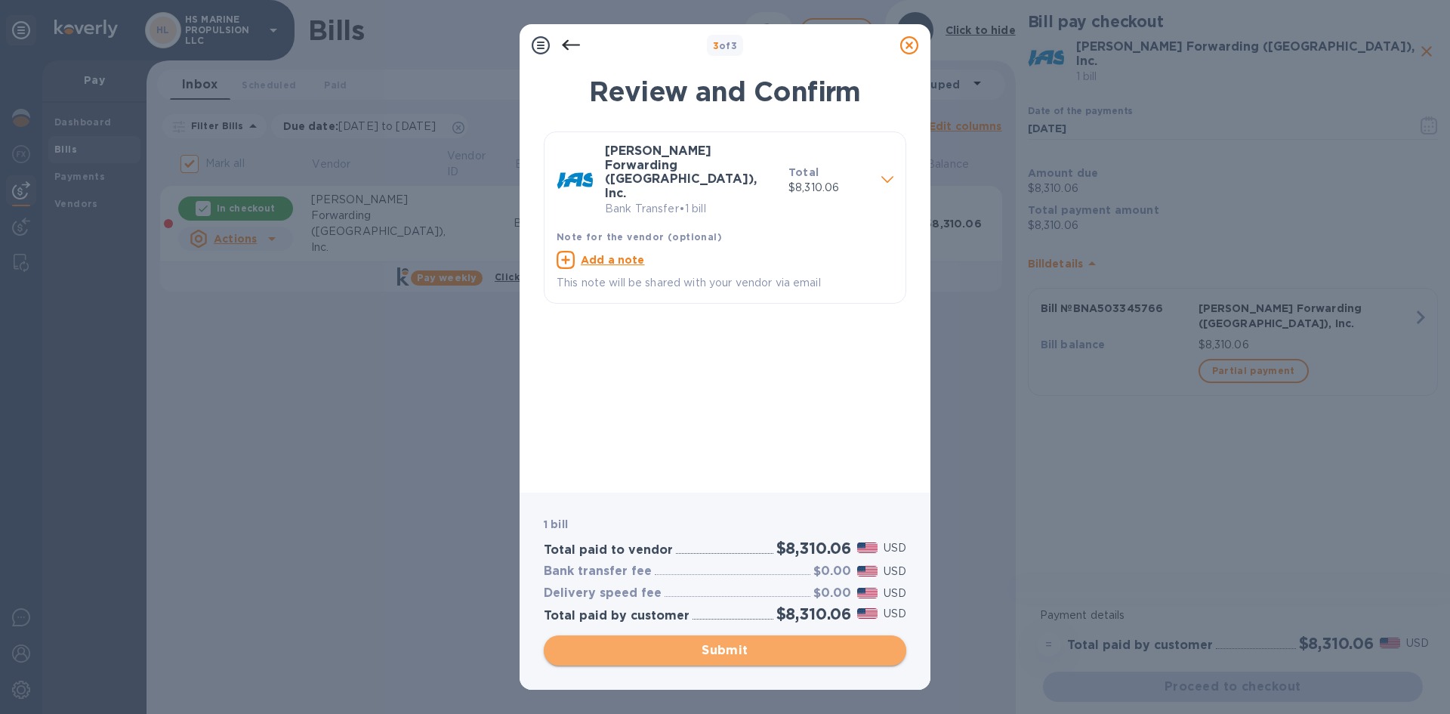
click at [729, 649] on span "Submit" at bounding box center [725, 650] width 338 height 18
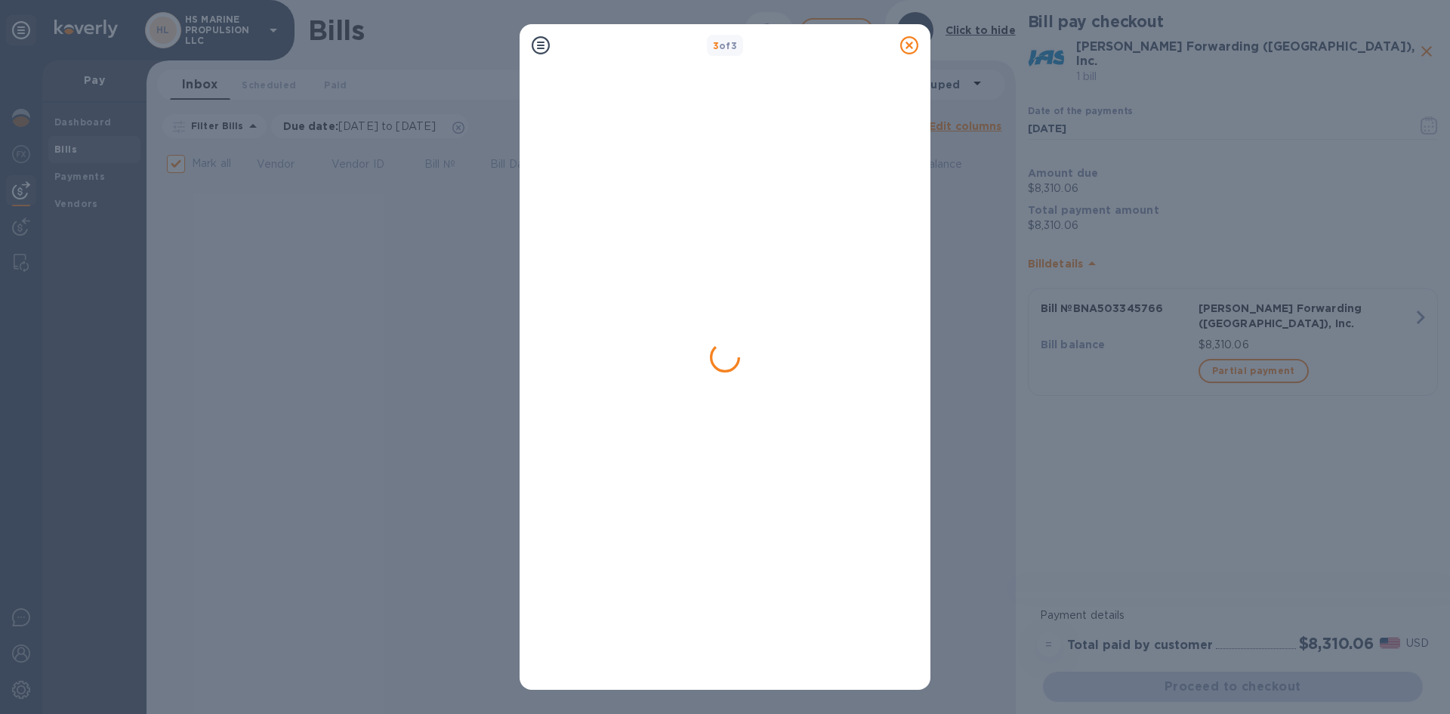
checkbox input "false"
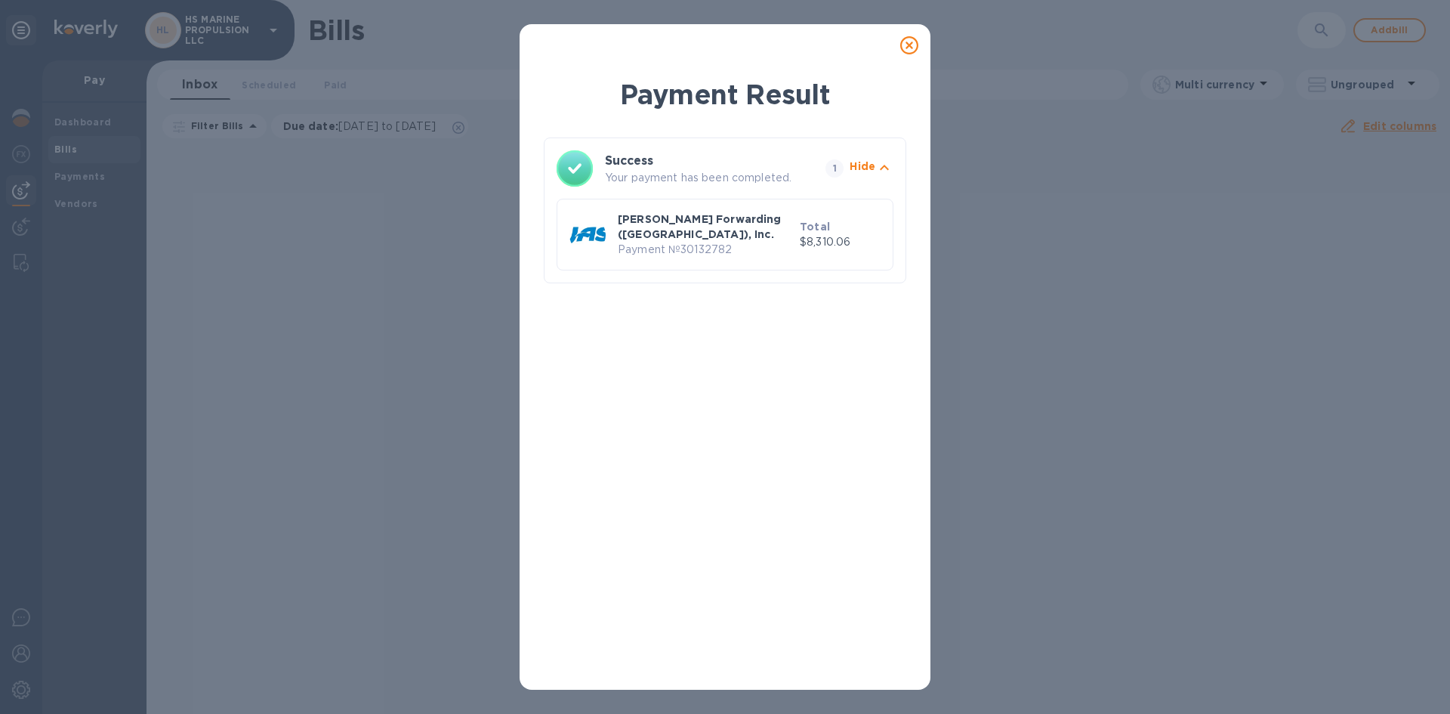
click at [906, 35] on div at bounding box center [909, 45] width 30 height 30
click at [910, 42] on icon at bounding box center [909, 45] width 18 height 18
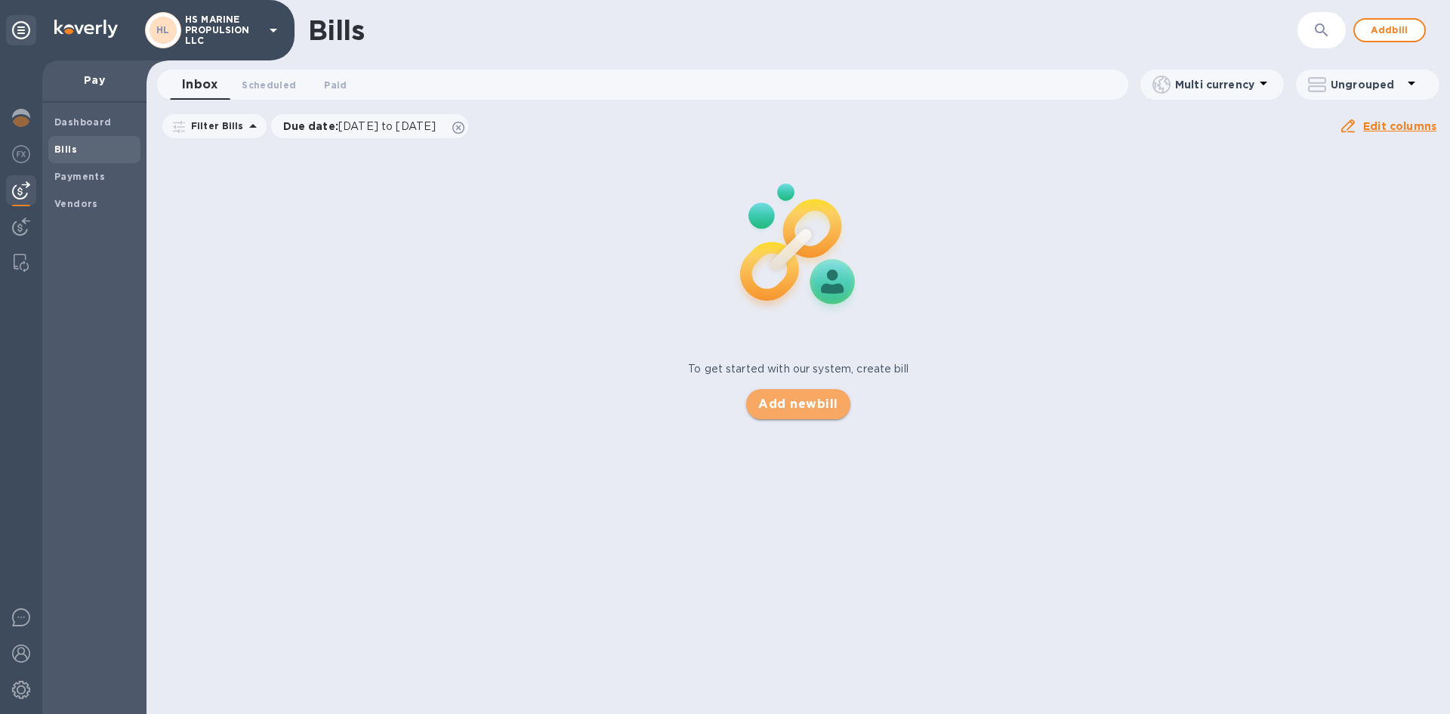
click at [807, 396] on span "Add new bill" at bounding box center [797, 404] width 79 height 18
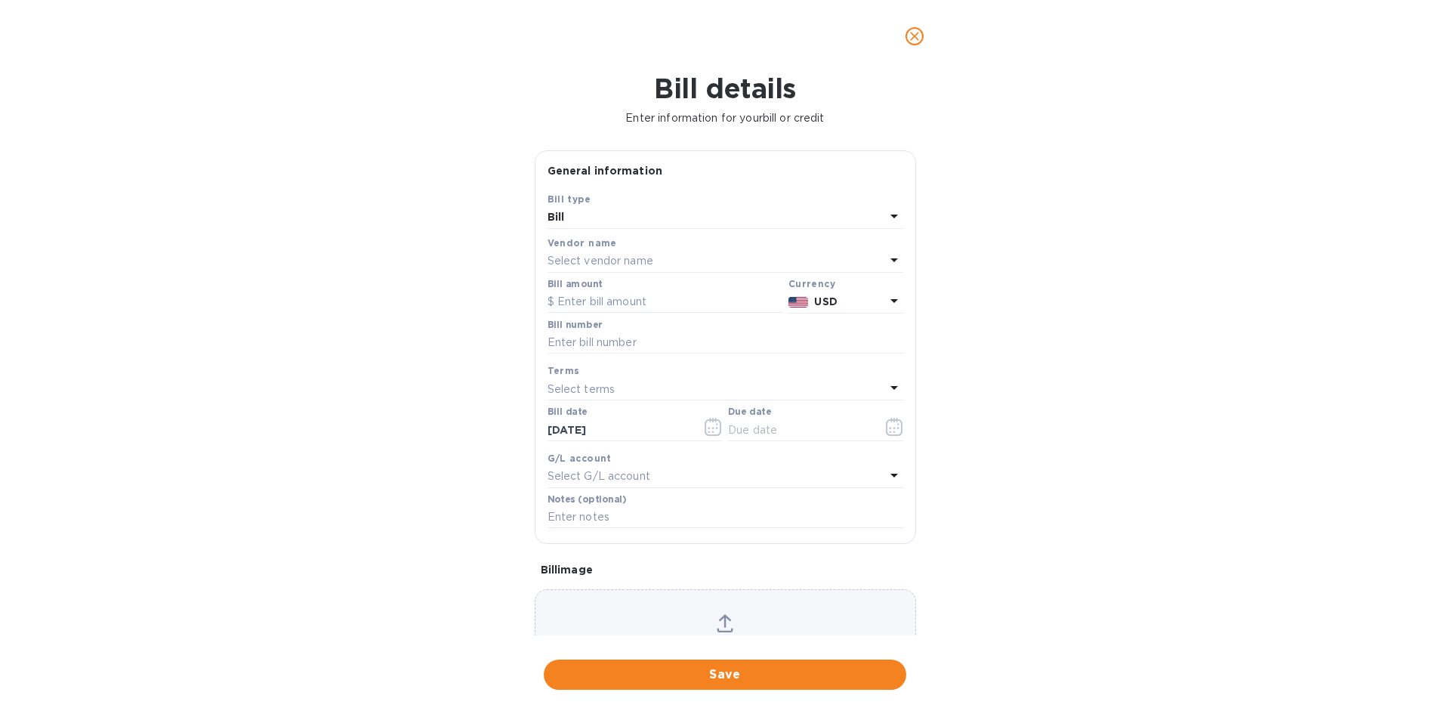
click at [662, 256] on div "Select vendor name" at bounding box center [717, 261] width 338 height 21
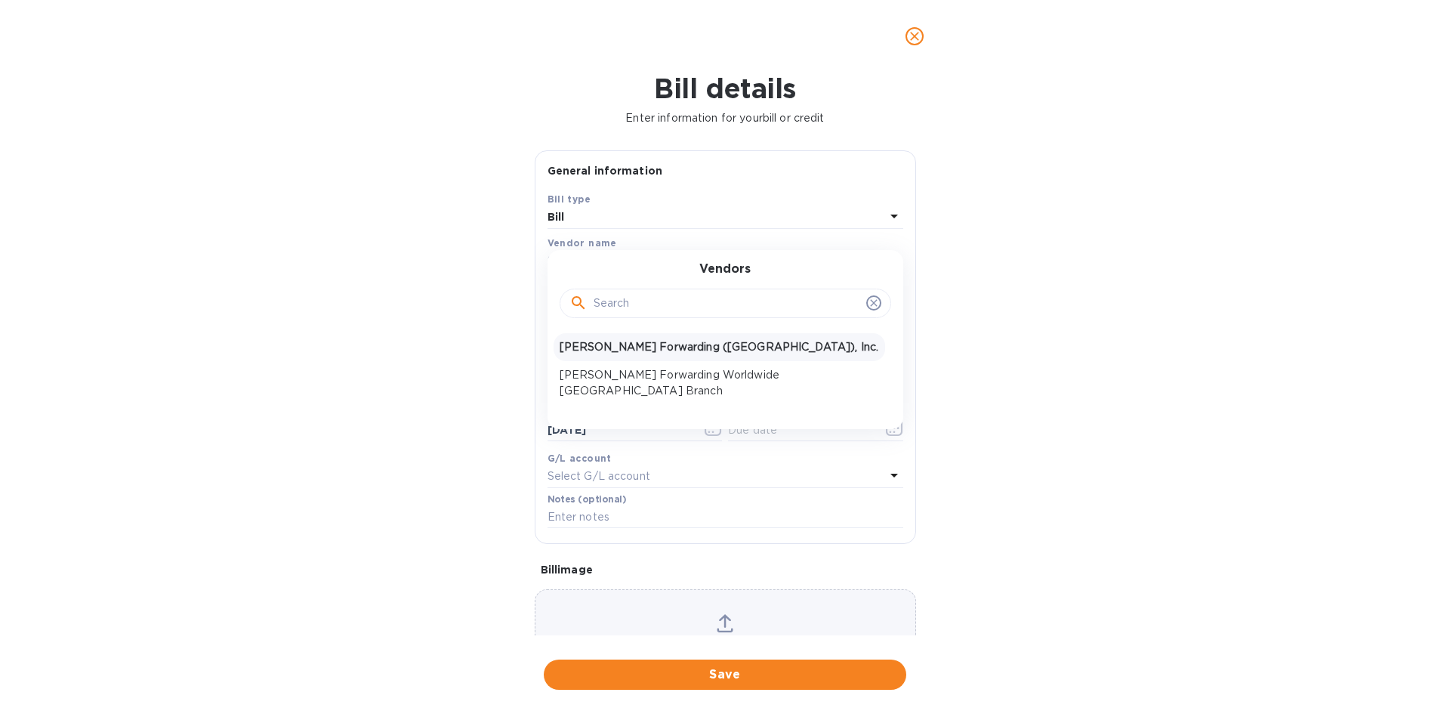
click at [621, 344] on p "[PERSON_NAME] Forwarding ([GEOGRAPHIC_DATA]), Inc." at bounding box center [719, 347] width 319 height 16
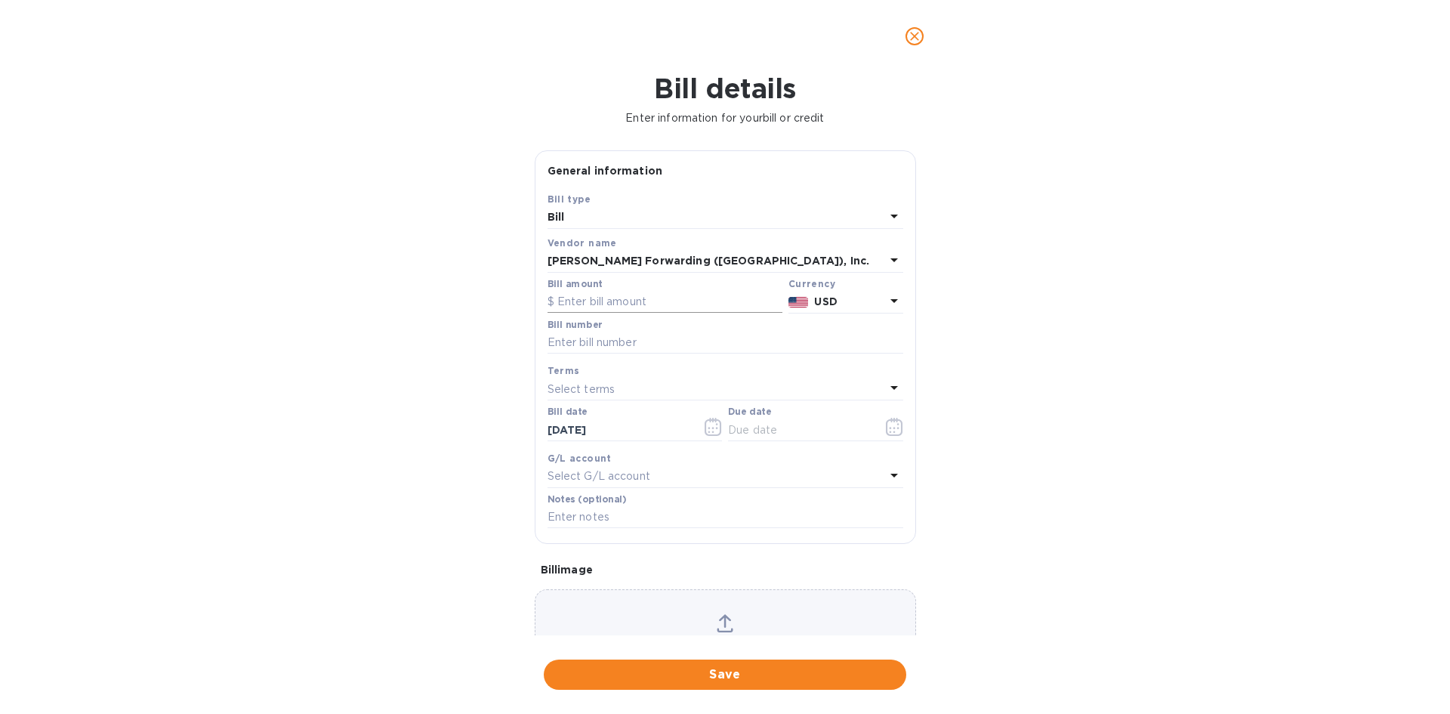
click at [665, 301] on input "text" at bounding box center [665, 302] width 235 height 23
type input "8,342.28"
click at [653, 343] on input "text" at bounding box center [726, 343] width 356 height 23
type input "BNA503345761"
click at [896, 424] on icon "button" at bounding box center [897, 424] width 2 height 2
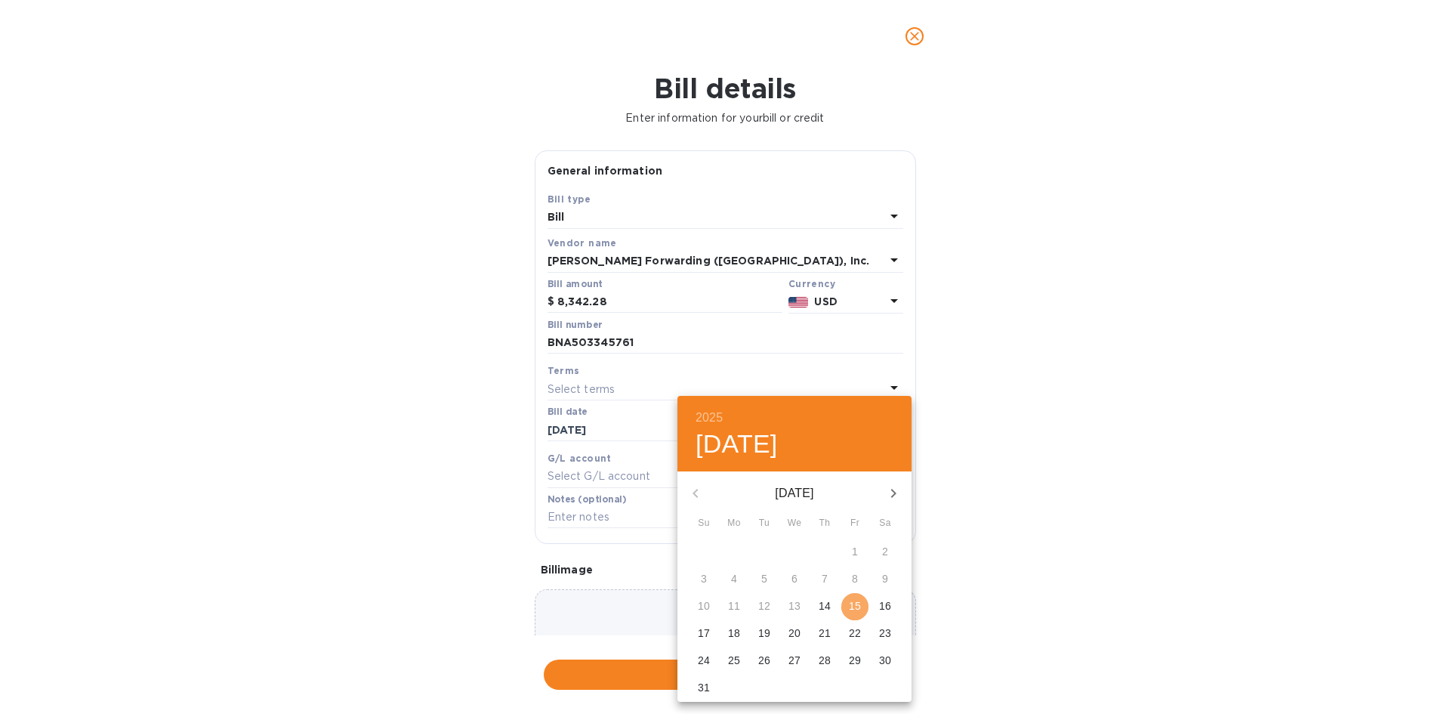
click at [852, 605] on p "15" at bounding box center [855, 605] width 12 height 15
type input "[DATE]"
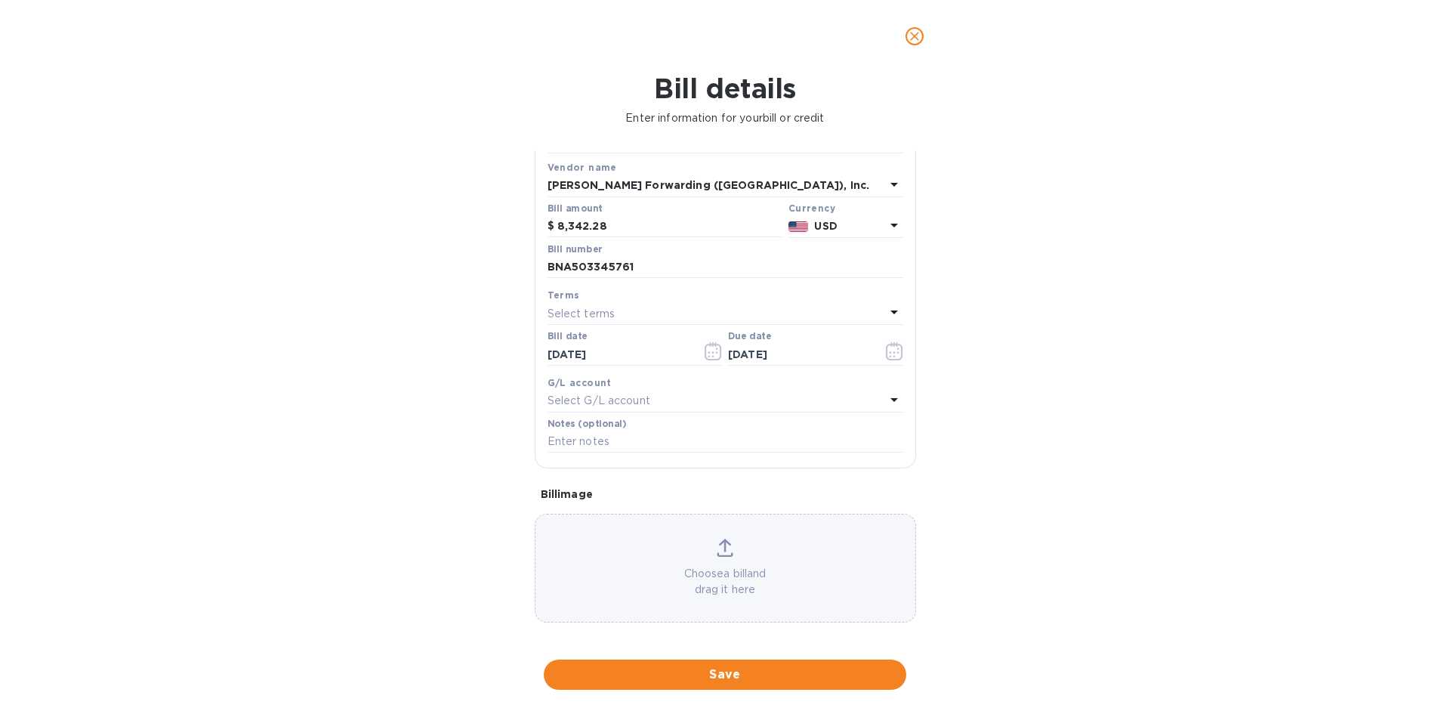
scroll to position [81, 0]
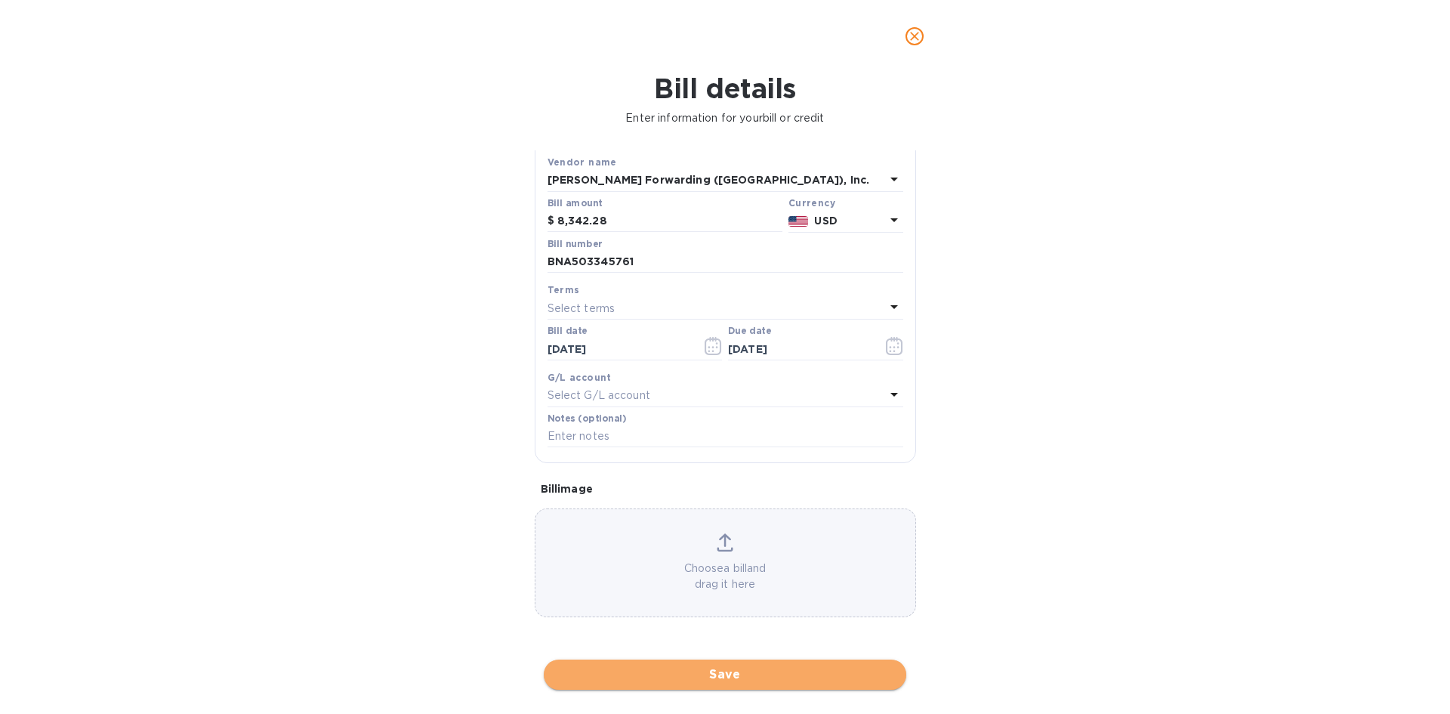
click at [717, 668] on span "Save" at bounding box center [725, 674] width 338 height 18
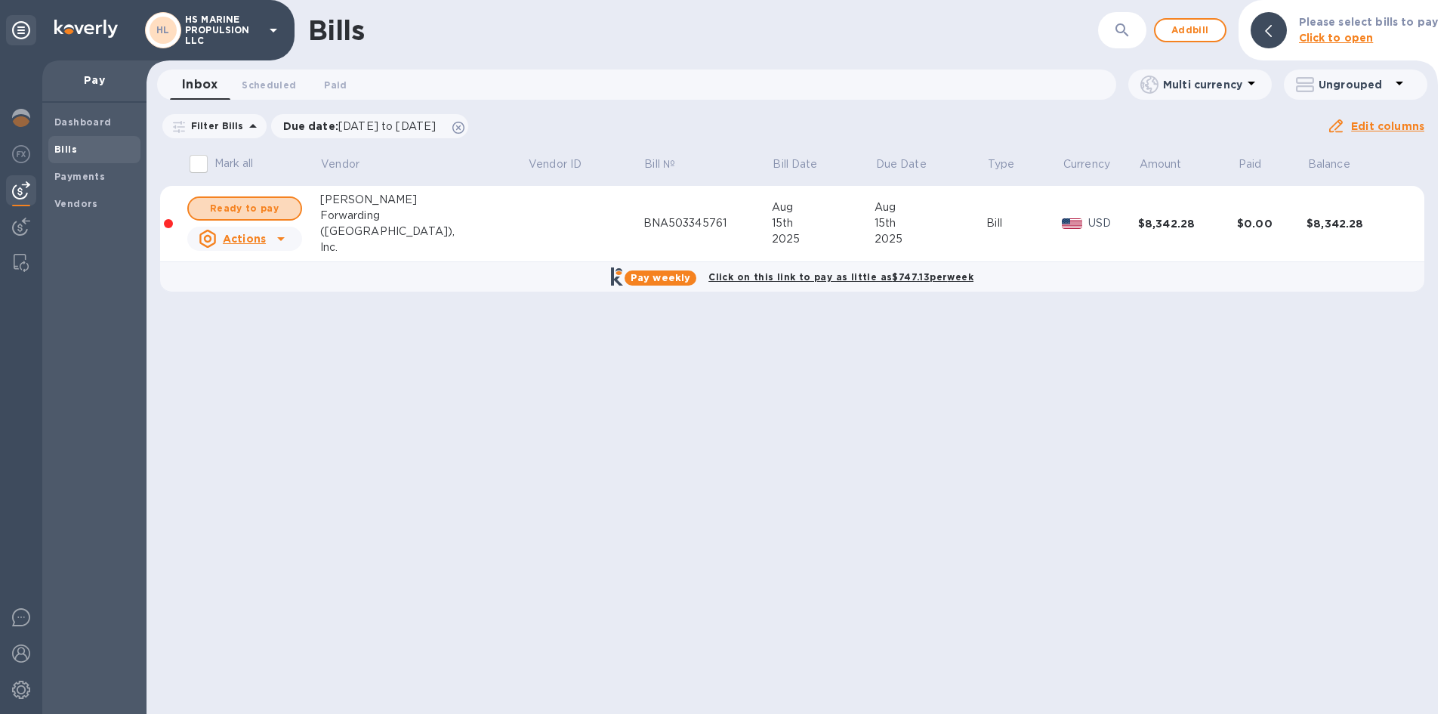
click at [267, 206] on span "Ready to pay" at bounding box center [245, 208] width 88 height 18
checkbox input "true"
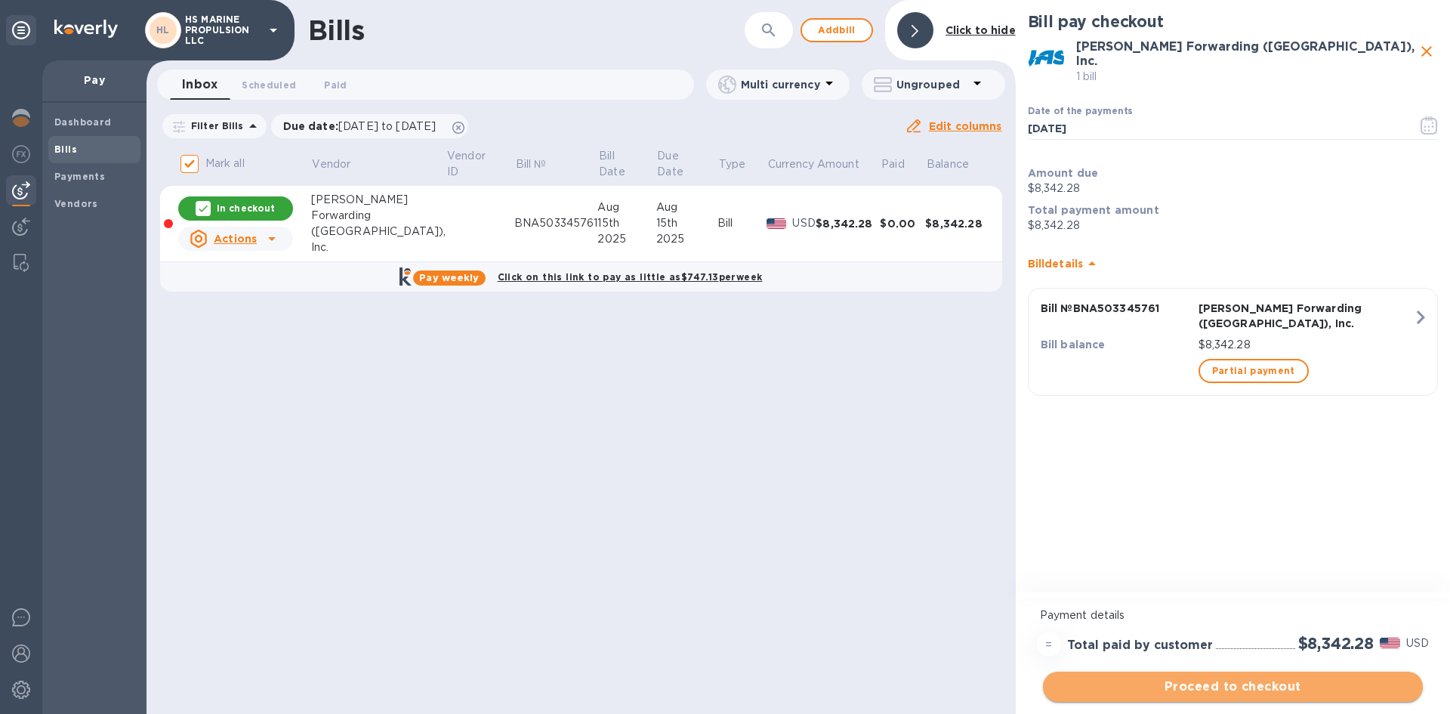
click at [1261, 685] on span "Proceed to checkout" at bounding box center [1233, 686] width 356 height 18
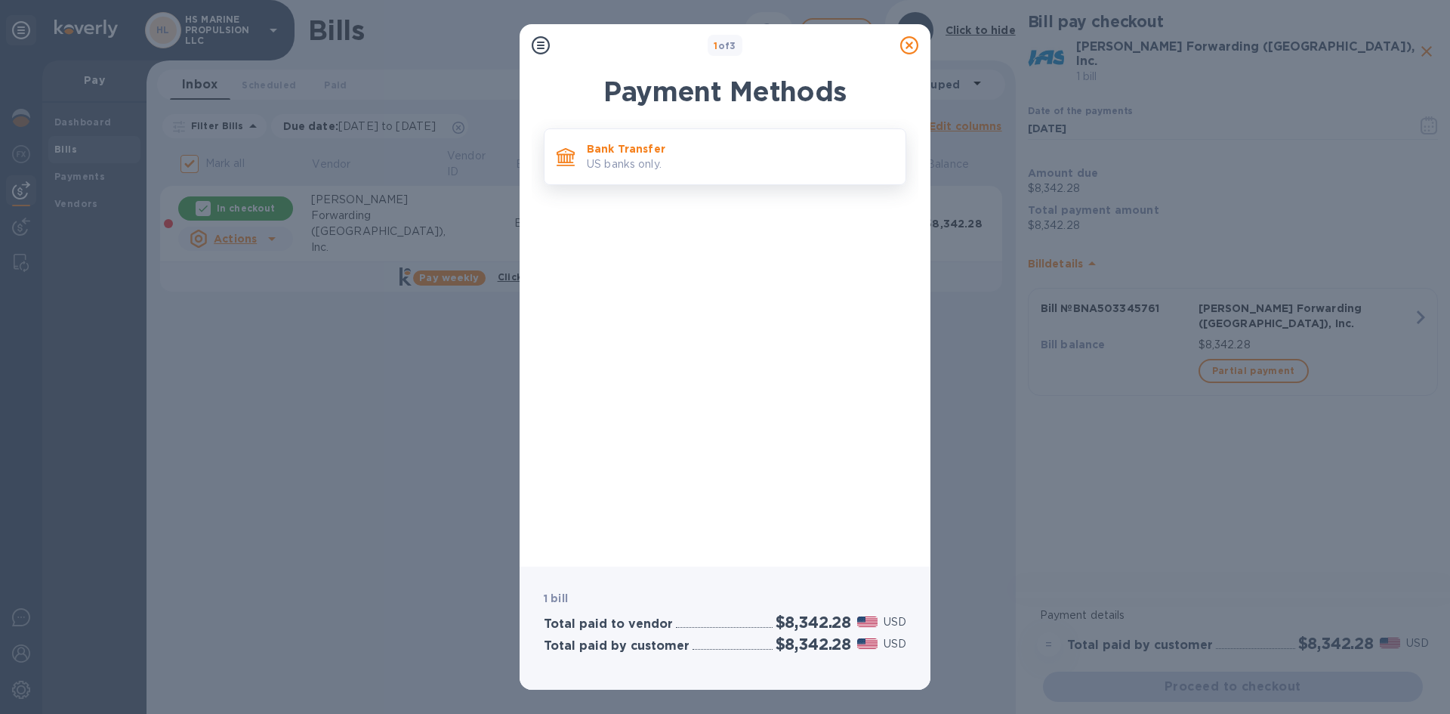
click at [610, 151] on p "Bank Transfer" at bounding box center [740, 148] width 307 height 15
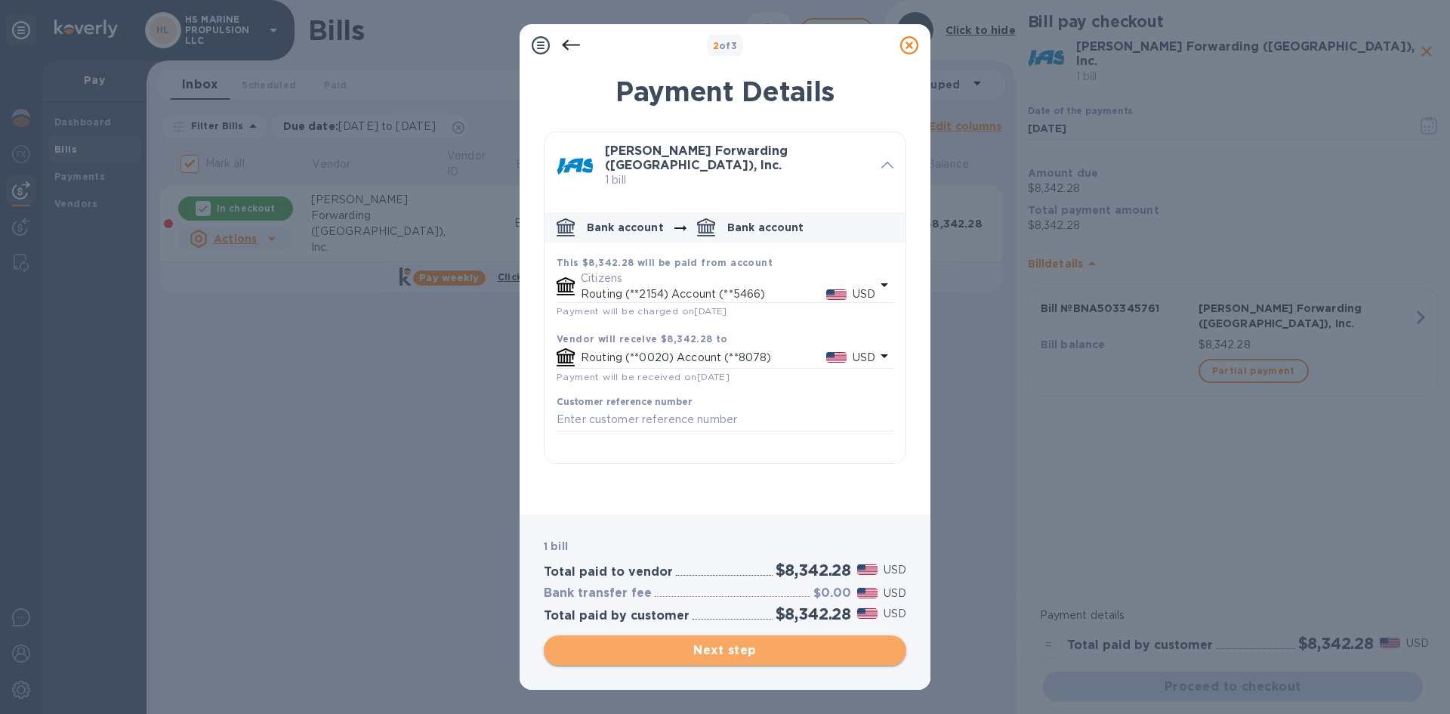
click at [745, 649] on span "Next step" at bounding box center [725, 650] width 338 height 18
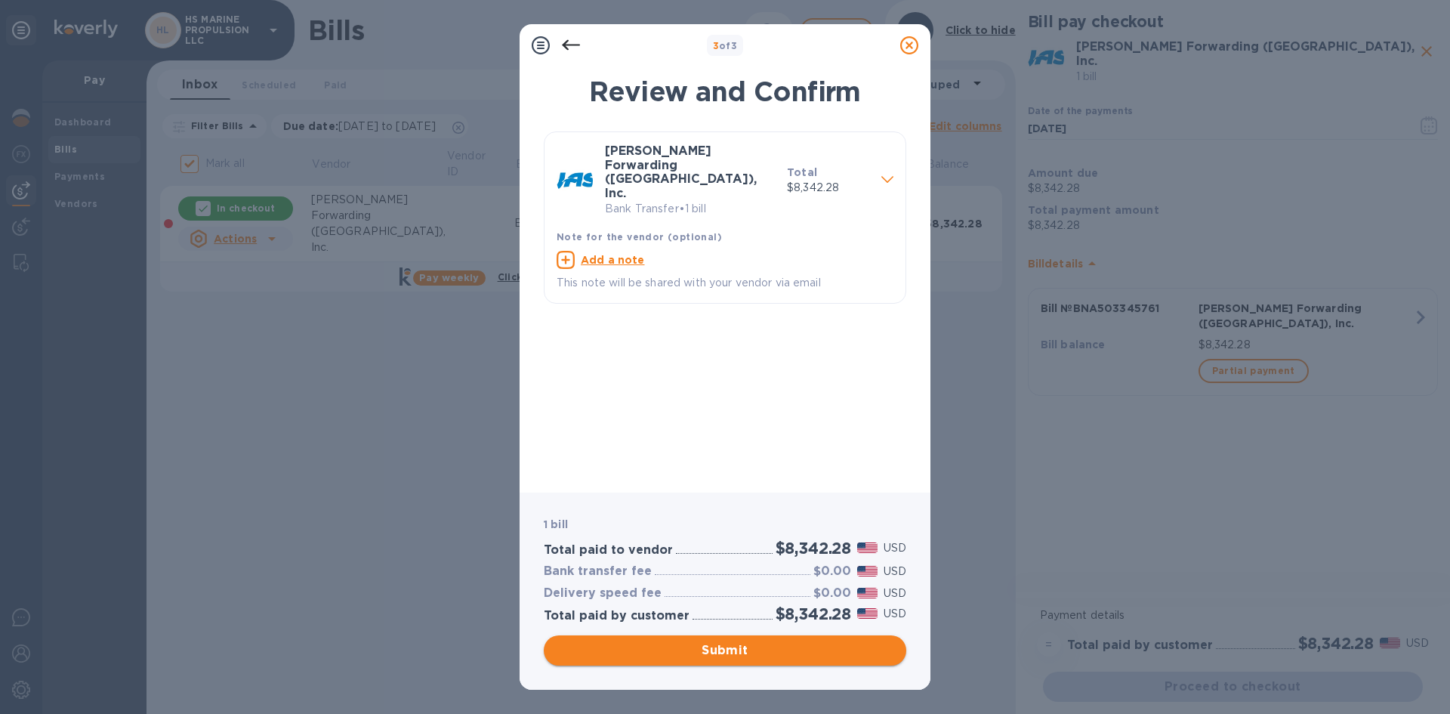
click at [745, 649] on span "Submit" at bounding box center [725, 650] width 338 height 18
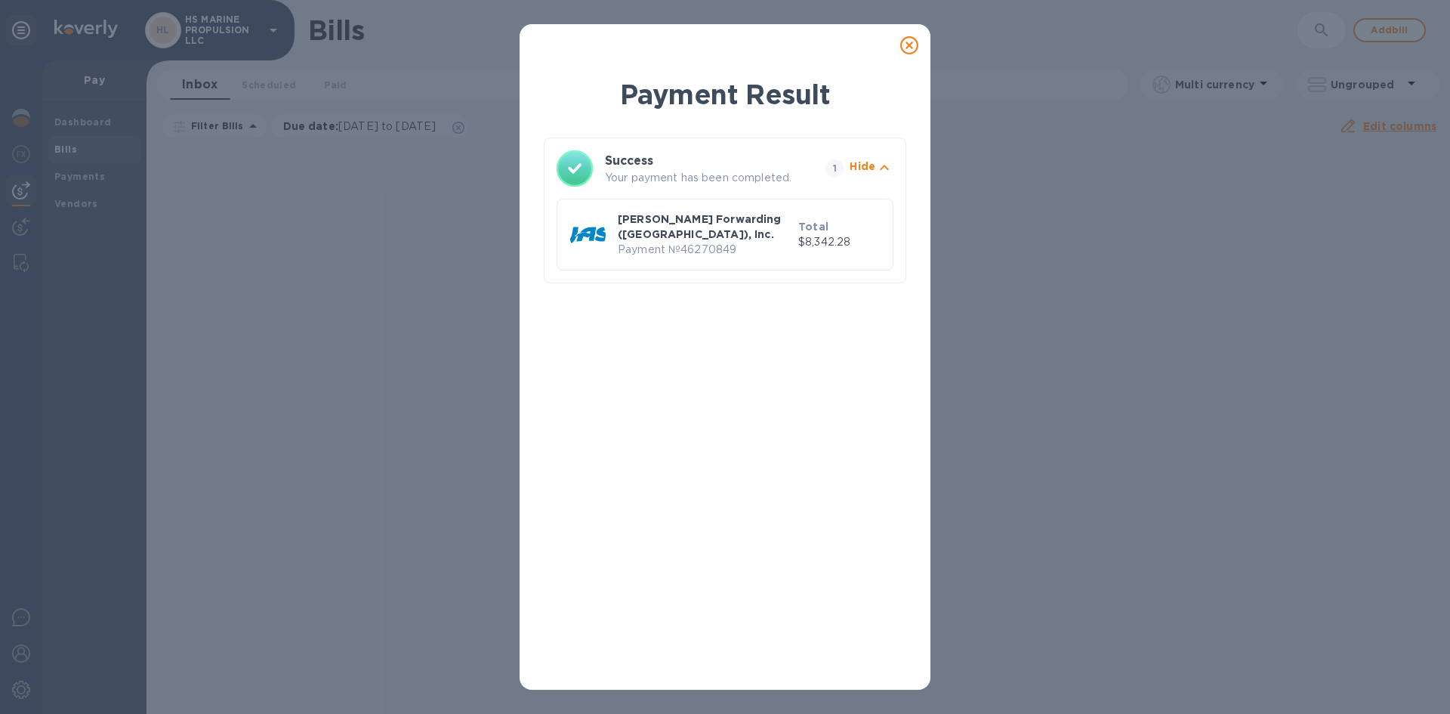
click at [910, 49] on icon at bounding box center [909, 45] width 18 height 18
